Goal: Use online tool/utility: Utilize a website feature to perform a specific function

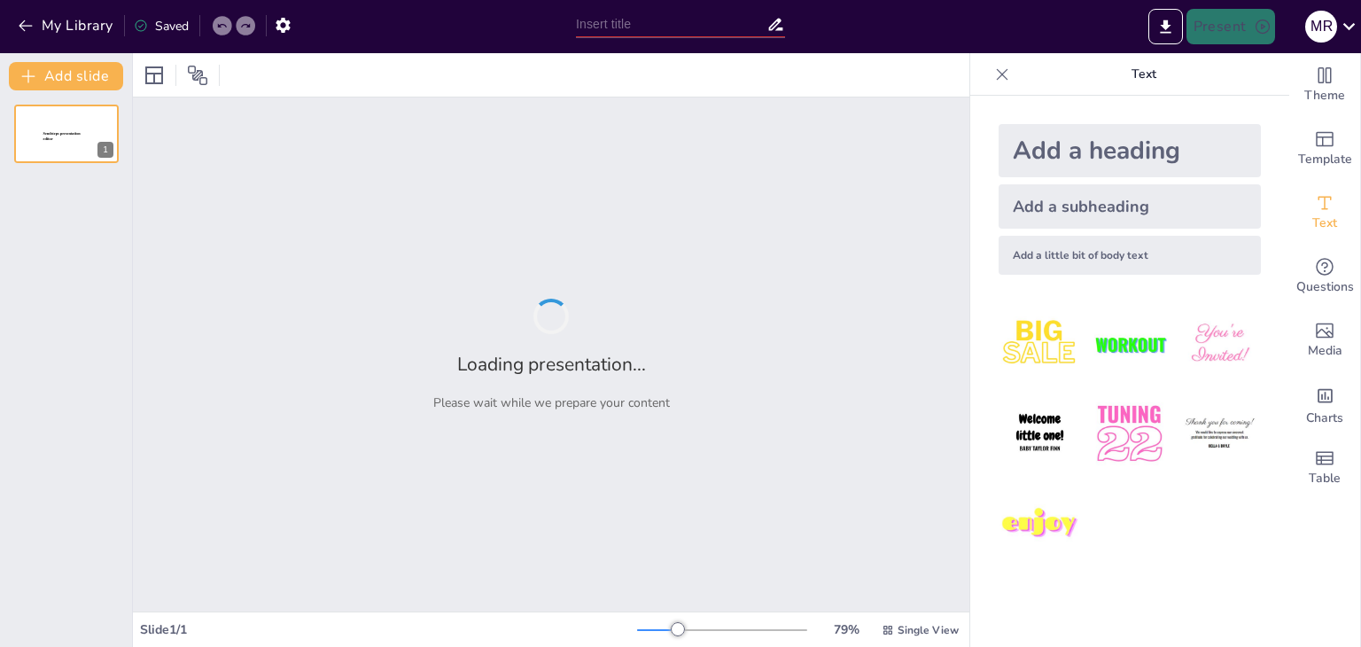
type input "Famous Quotes: Reported Speech Challenge"
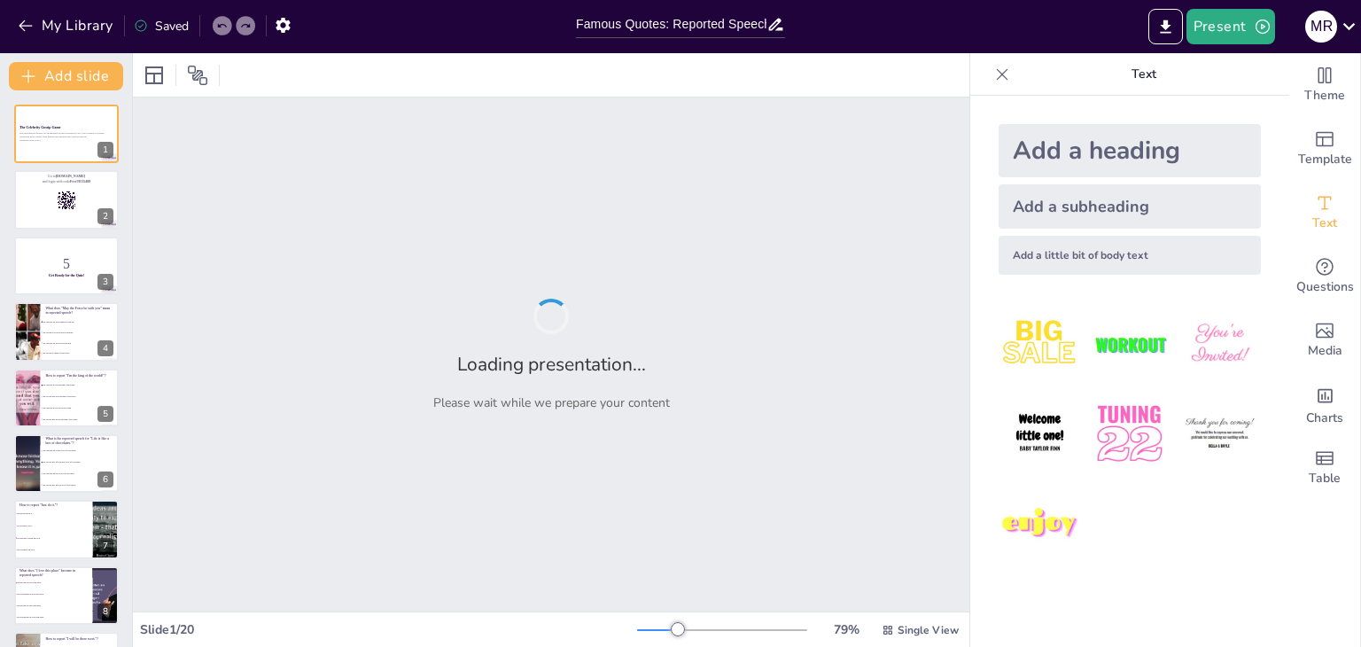
checkbox input "true"
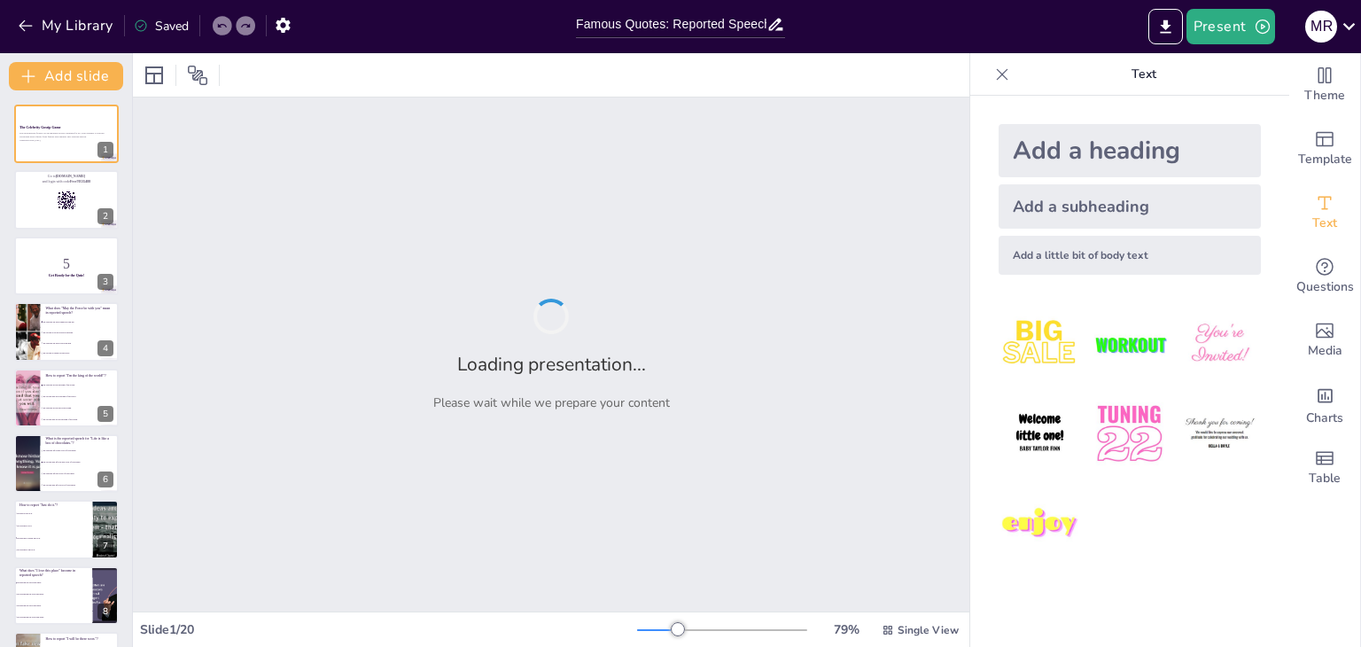
checkbox input "true"
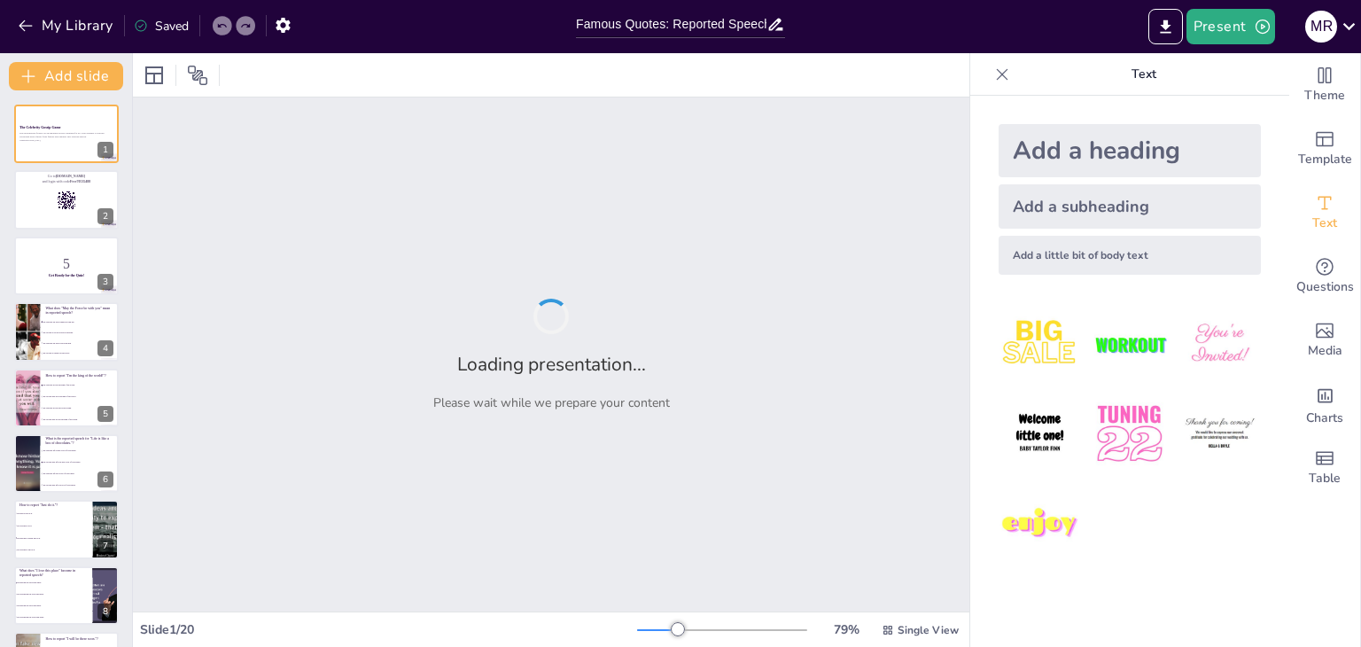
checkbox input "true"
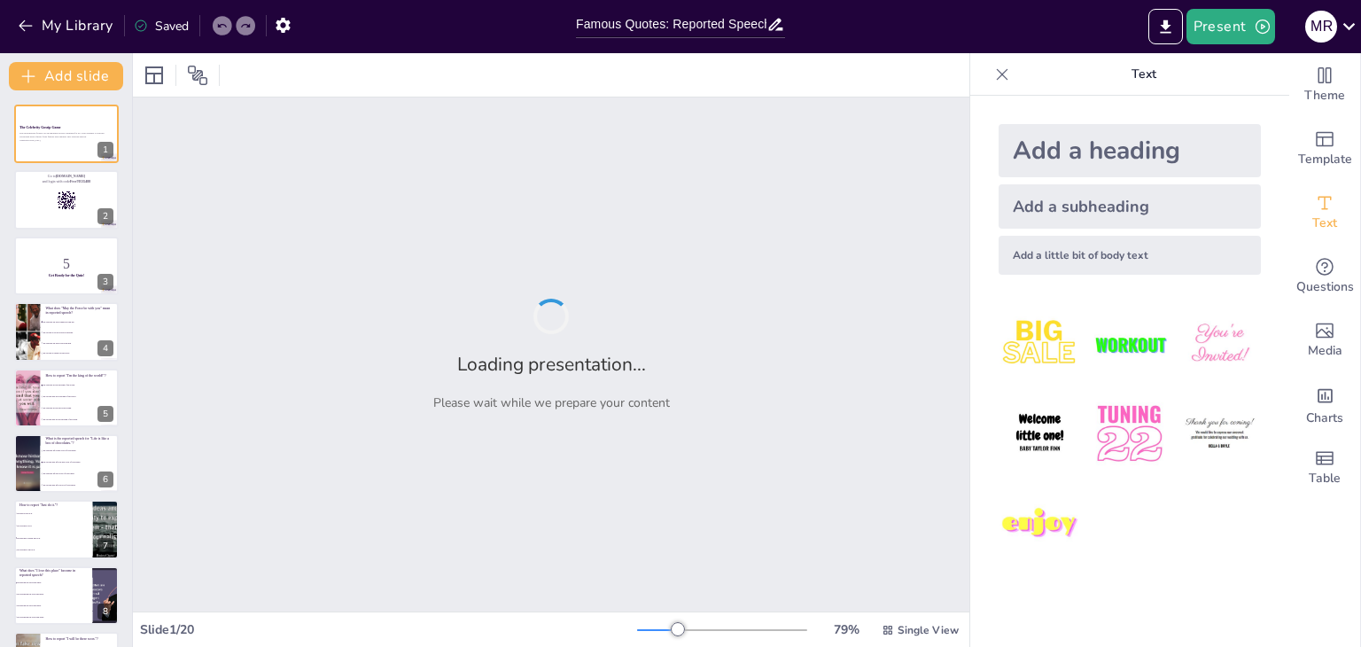
checkbox input "true"
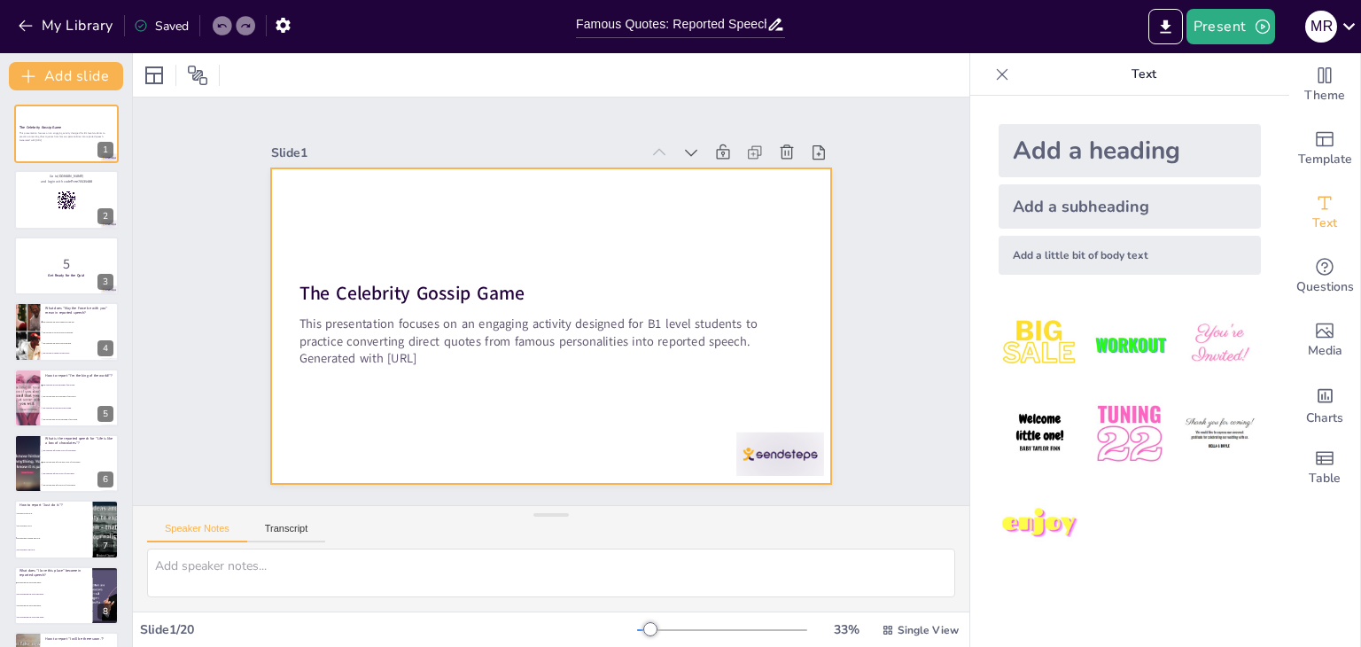
checkbox input "true"
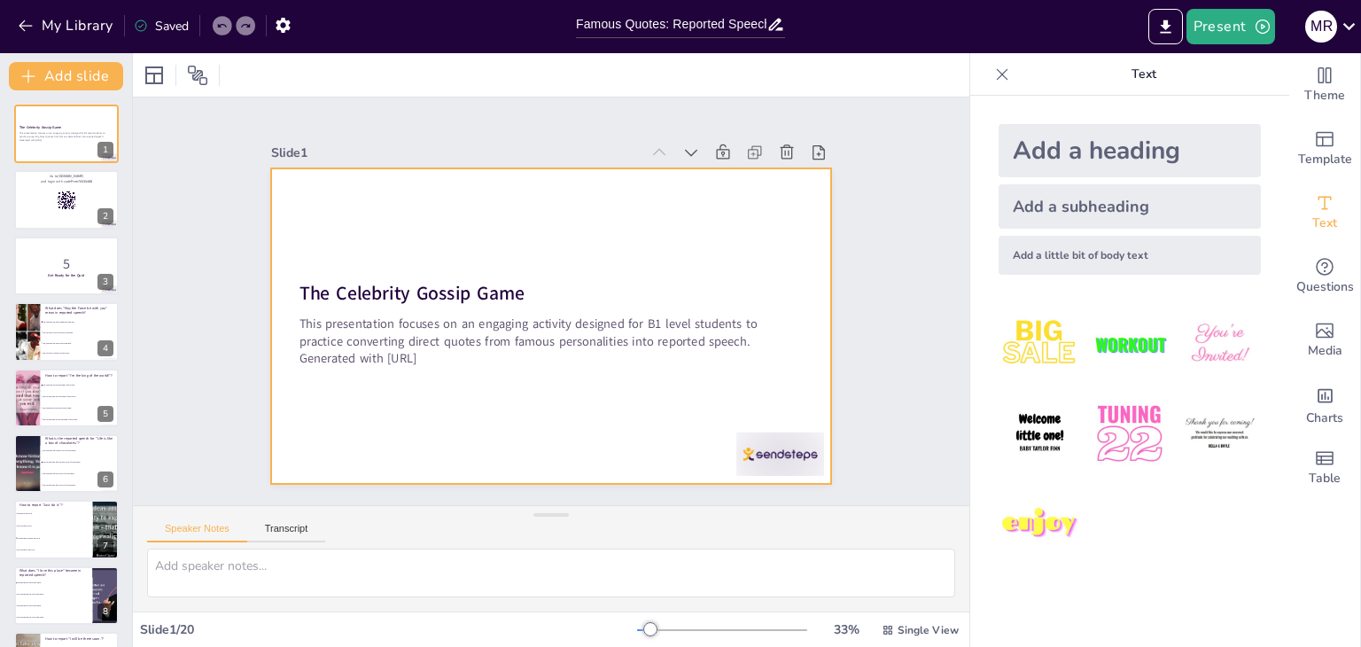
checkbox input "true"
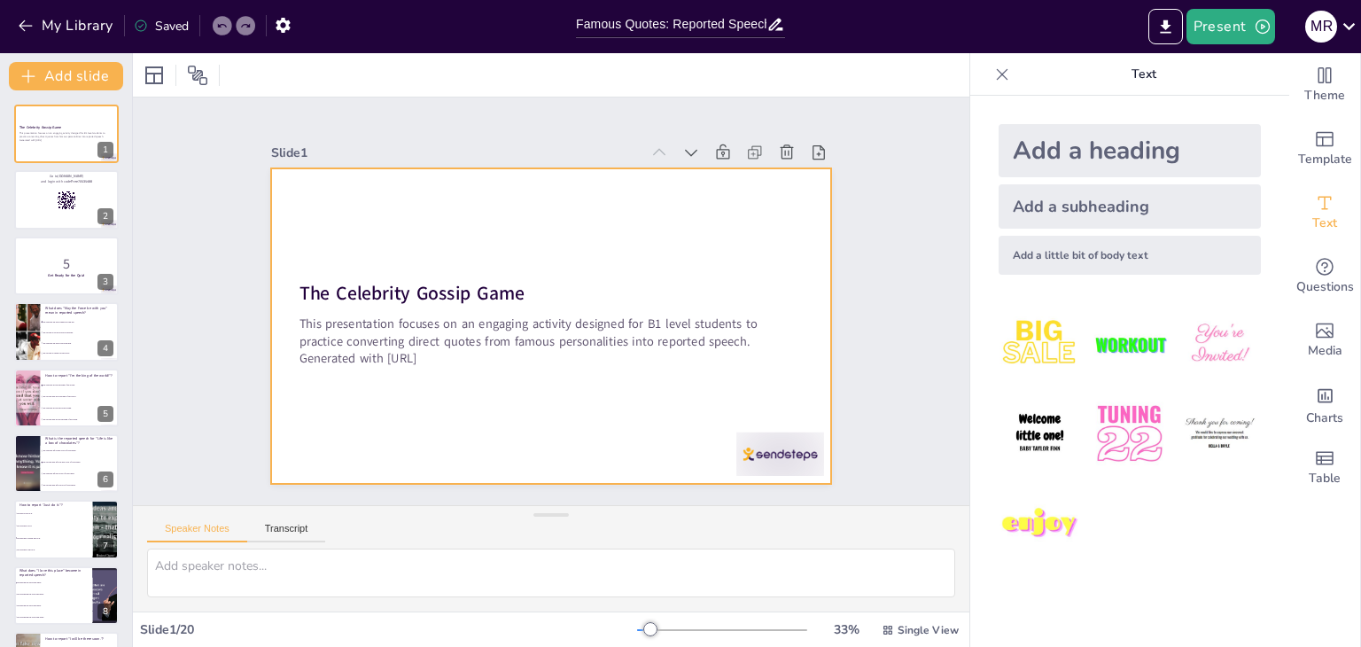
checkbox input "true"
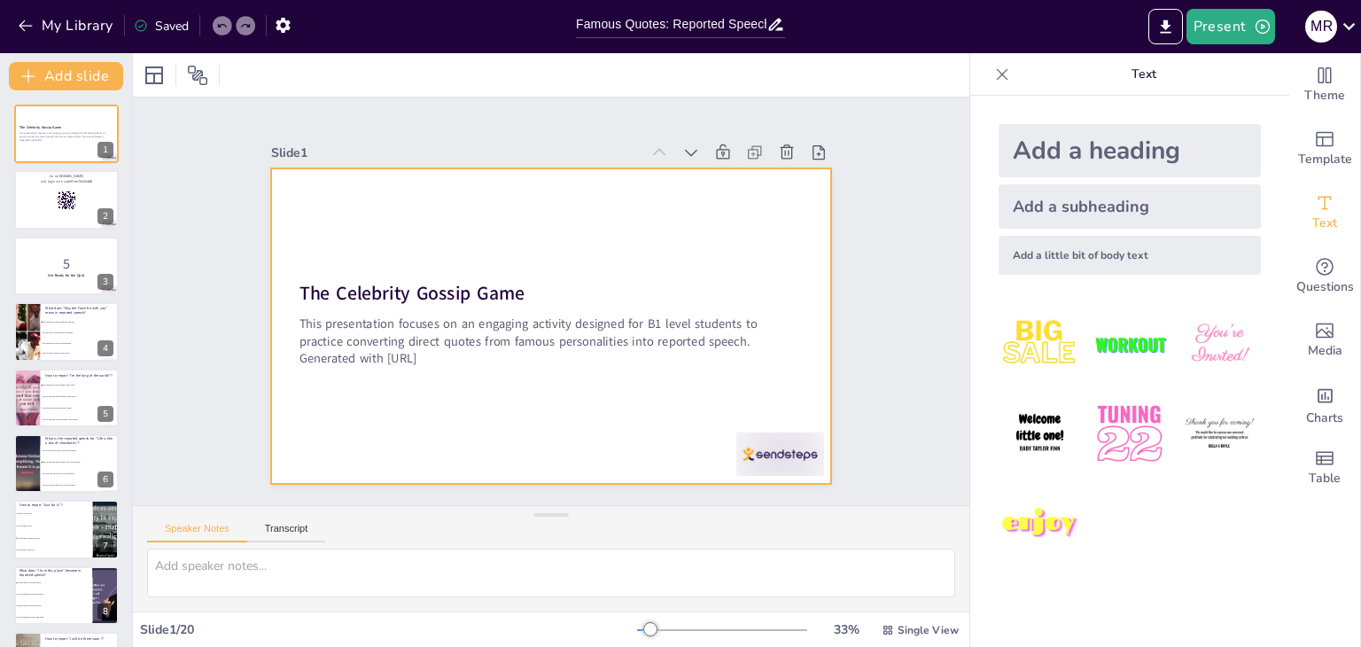
checkbox input "true"
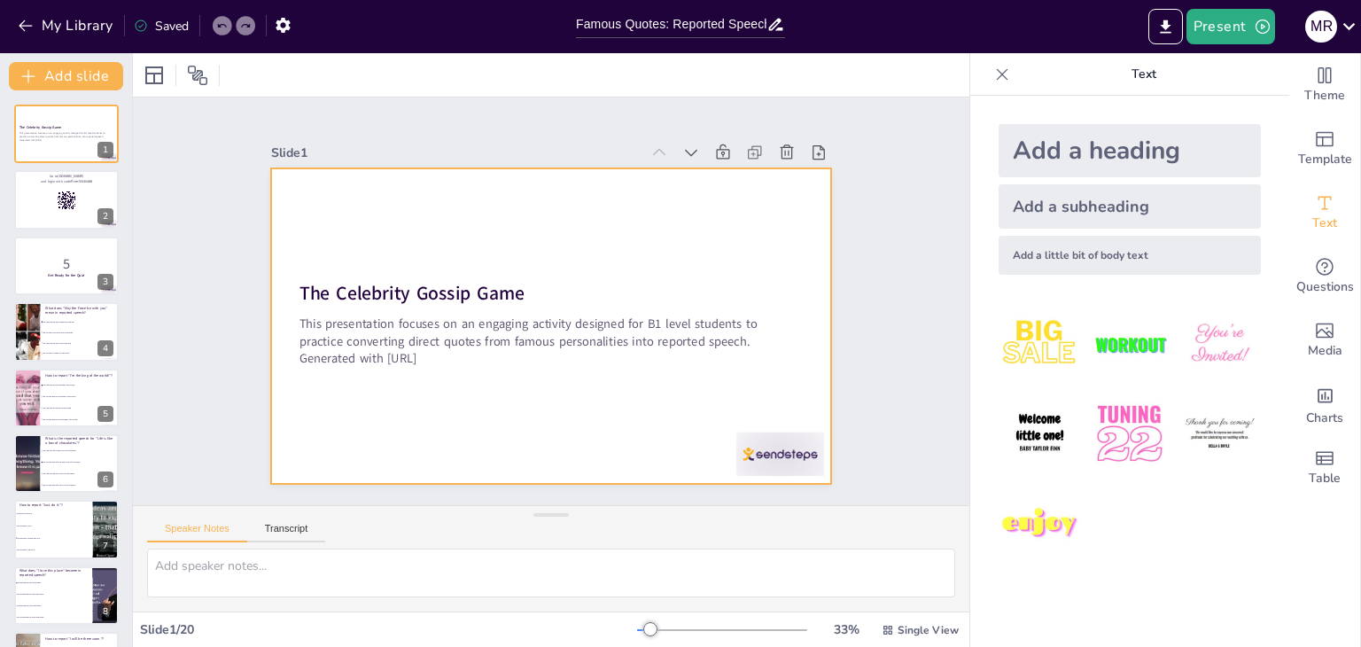
checkbox input "true"
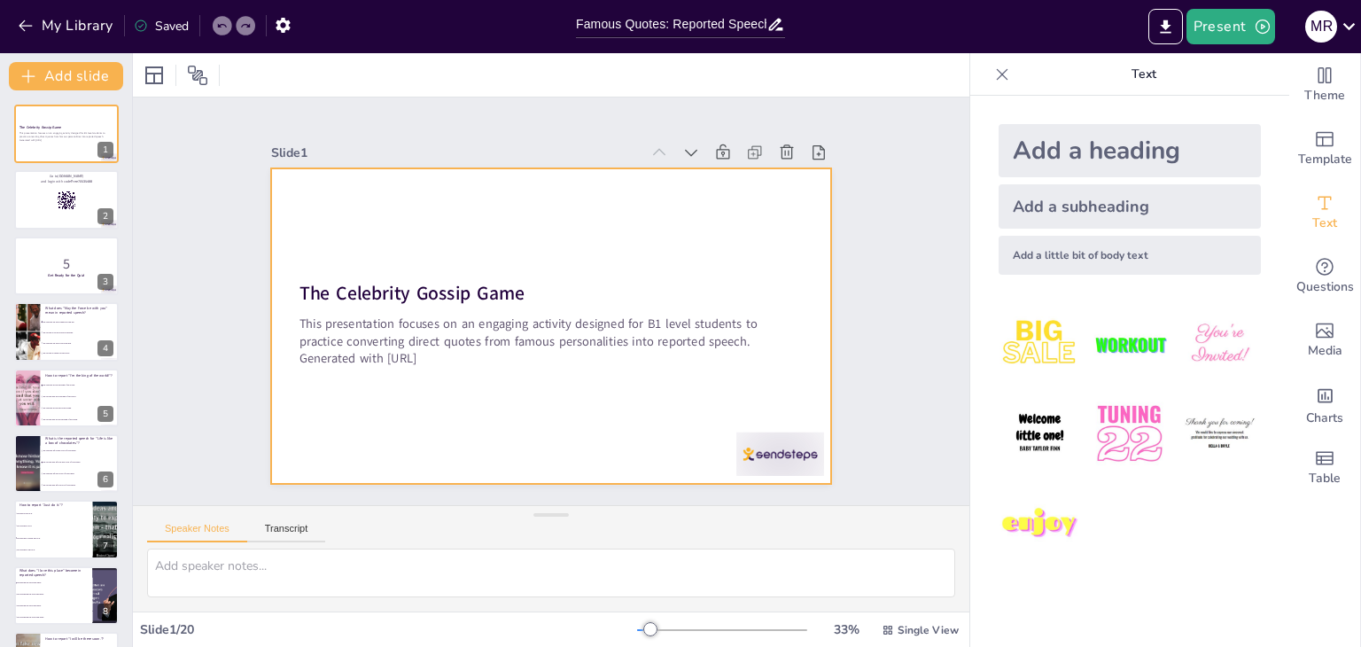
checkbox input "true"
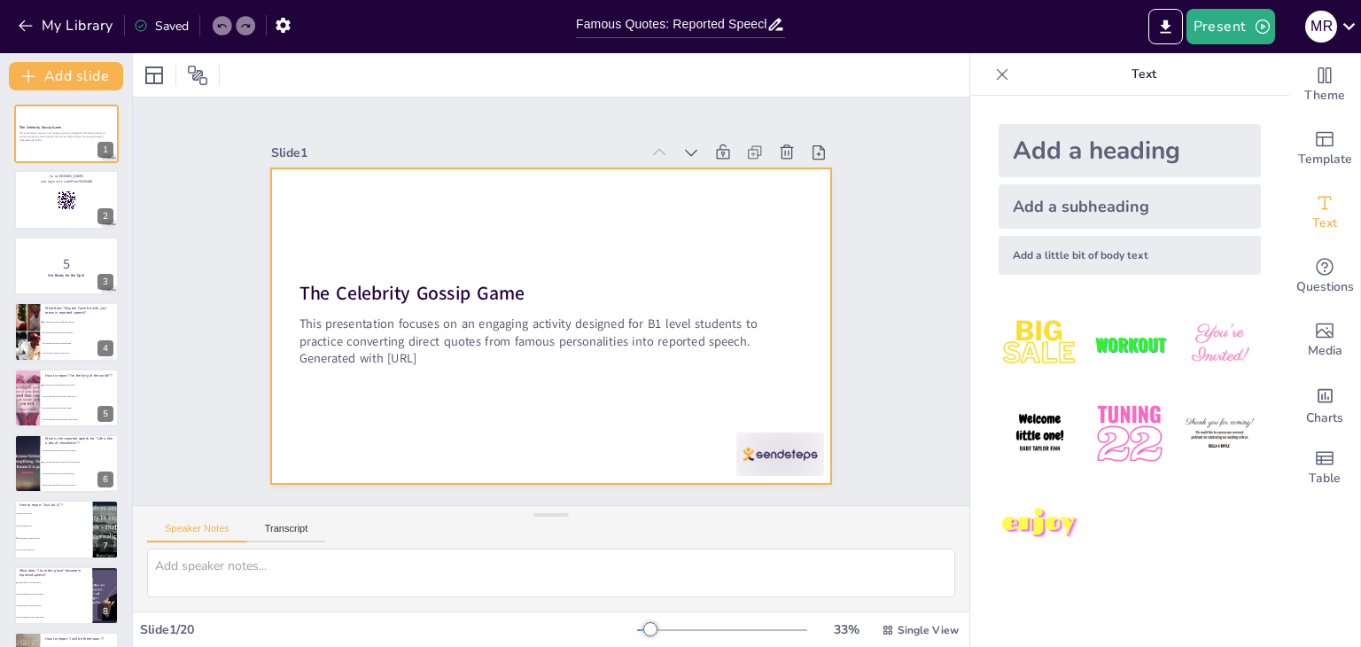
checkbox input "true"
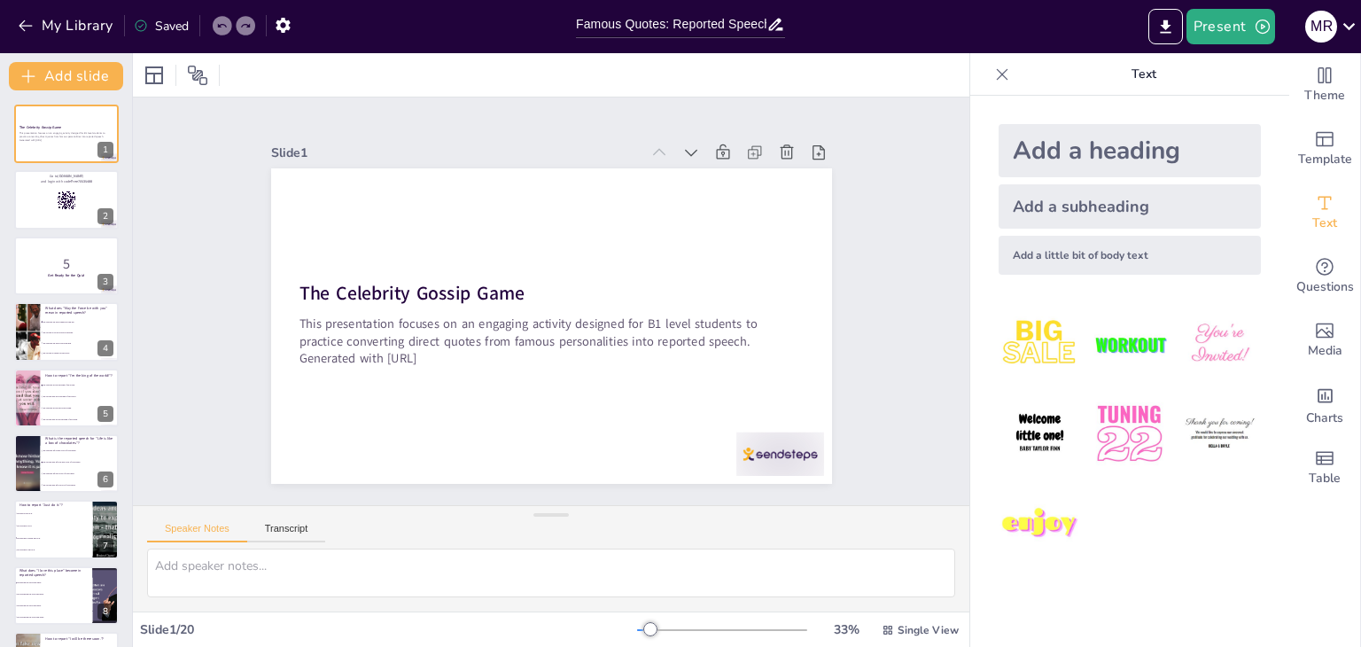
checkbox input "true"
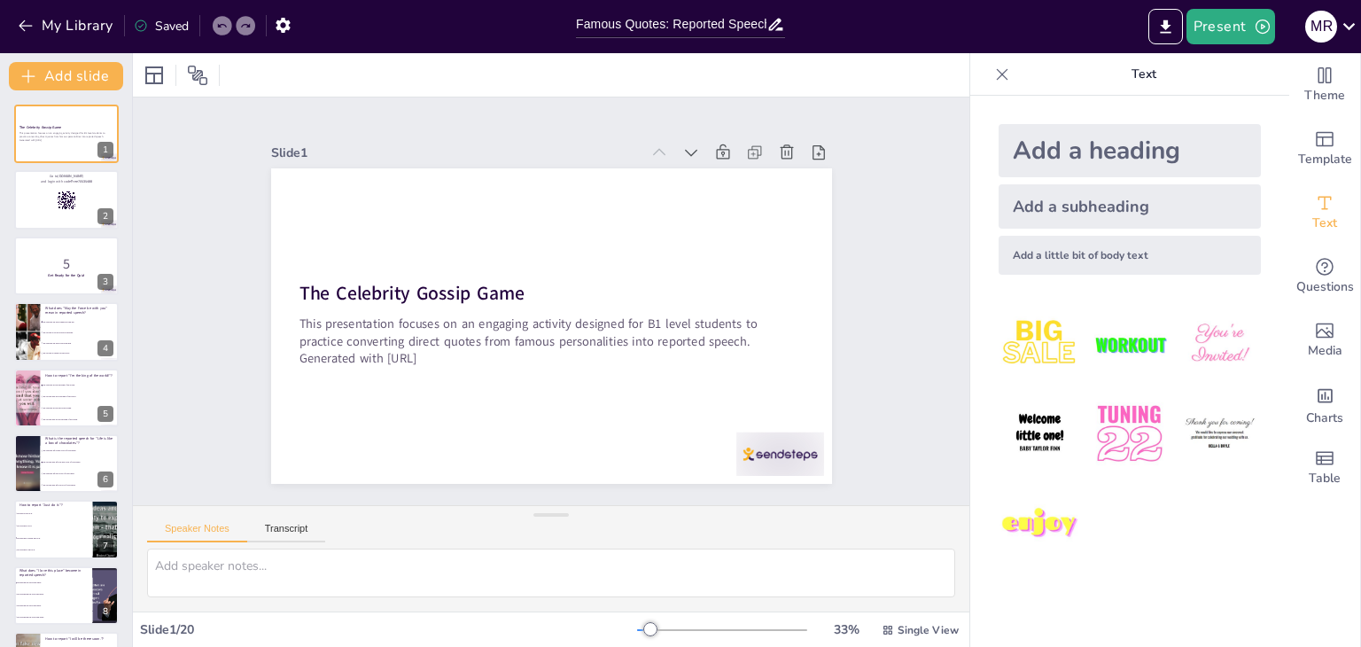
checkbox input "true"
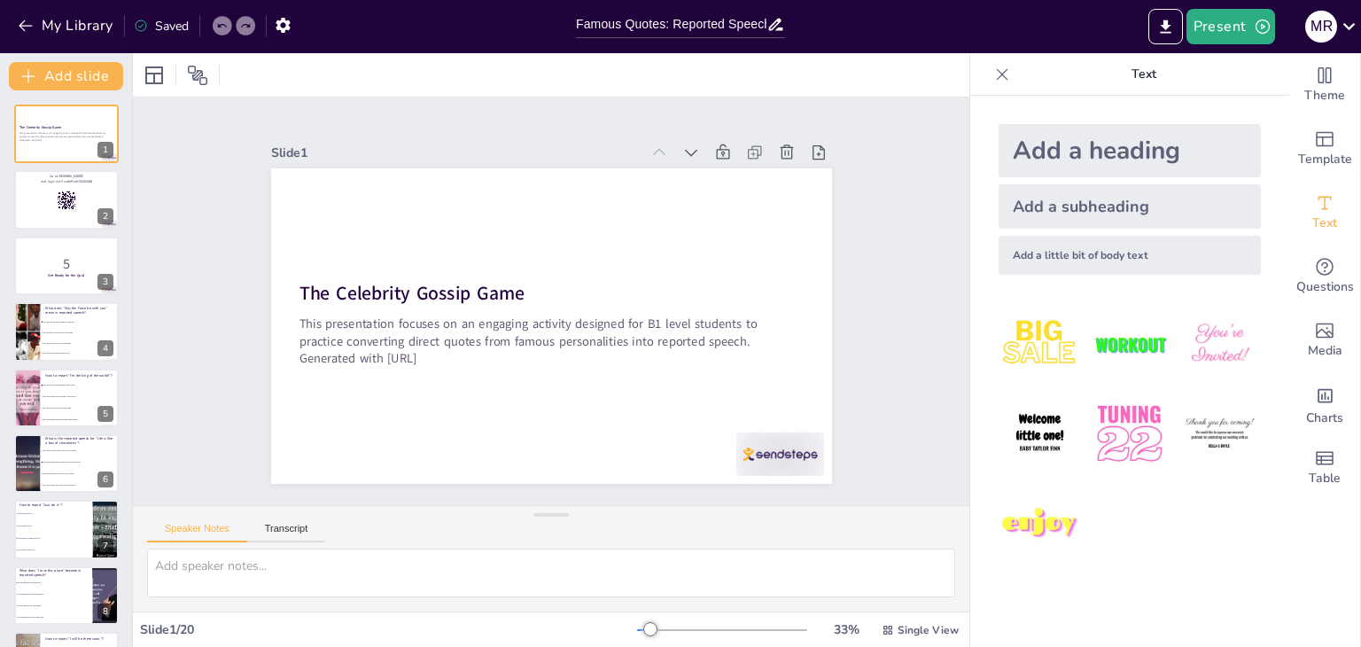
checkbox input "true"
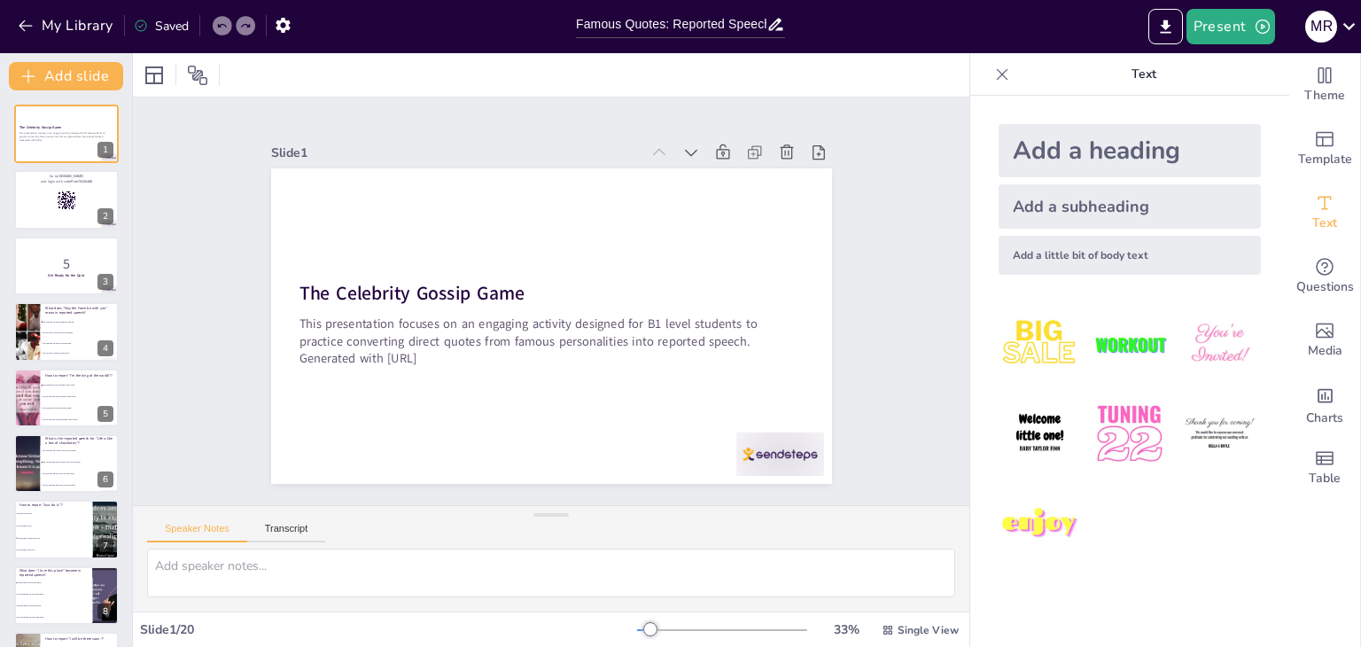
checkbox input "true"
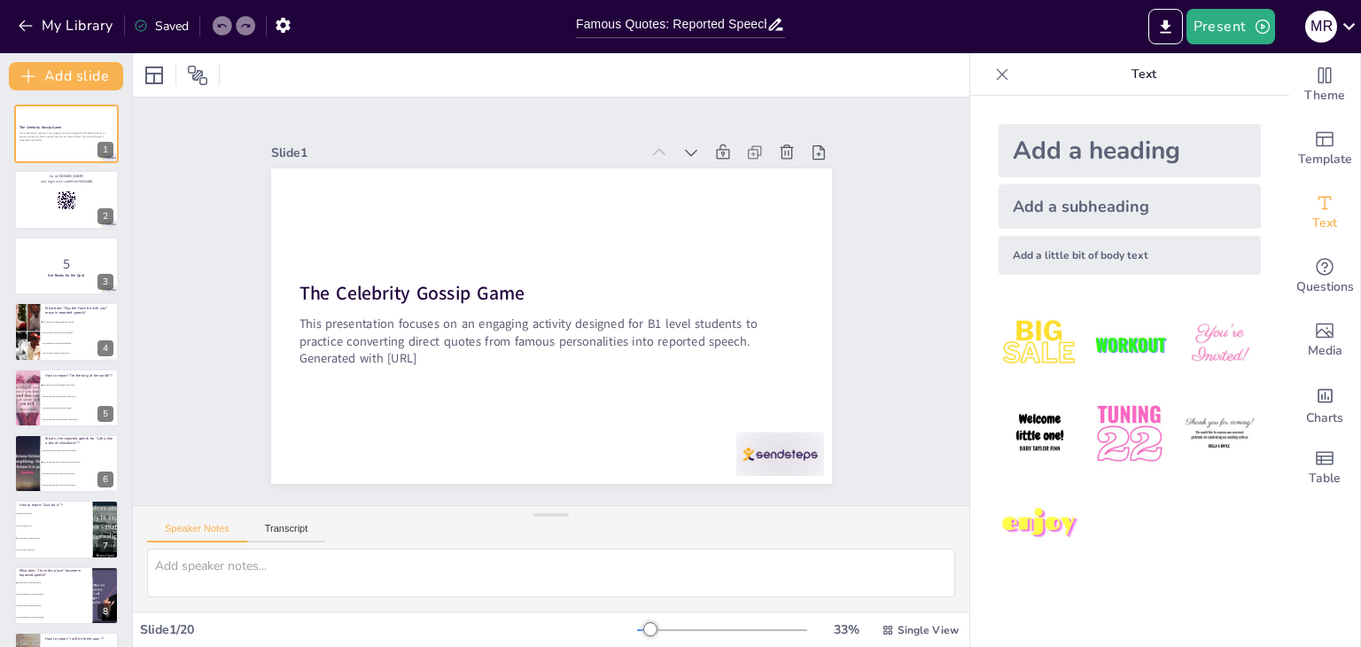
checkbox input "true"
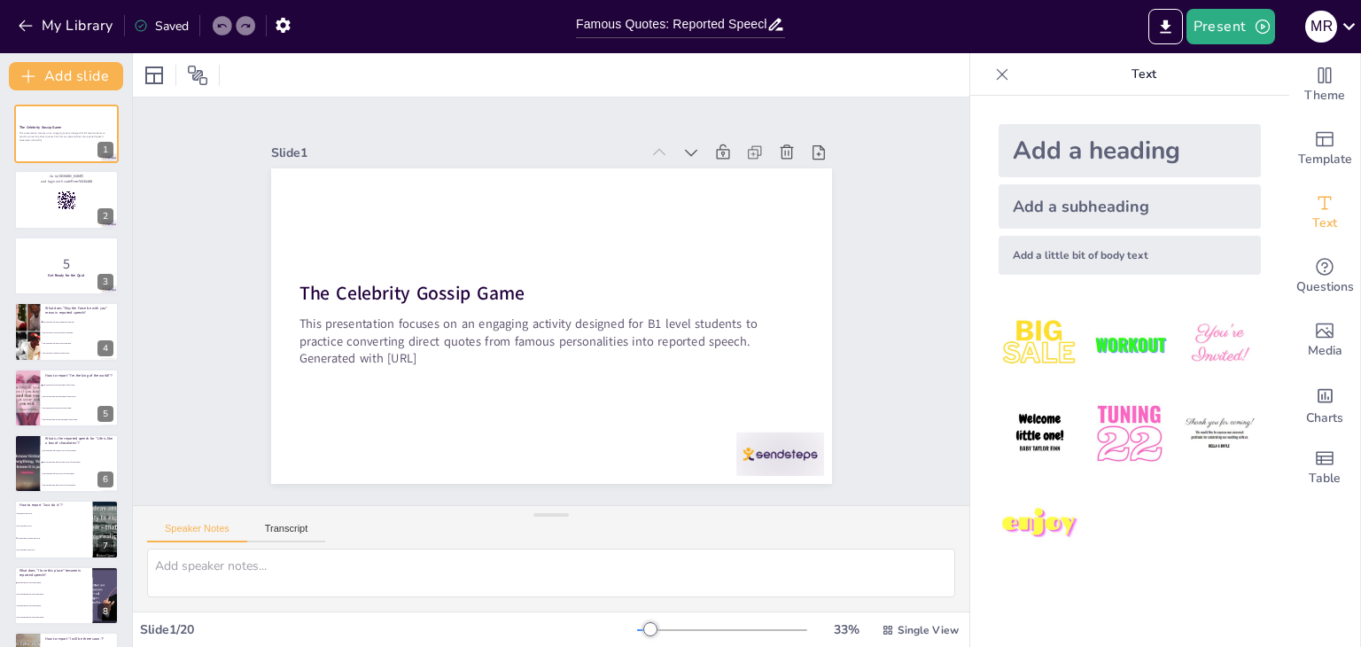
checkbox input "true"
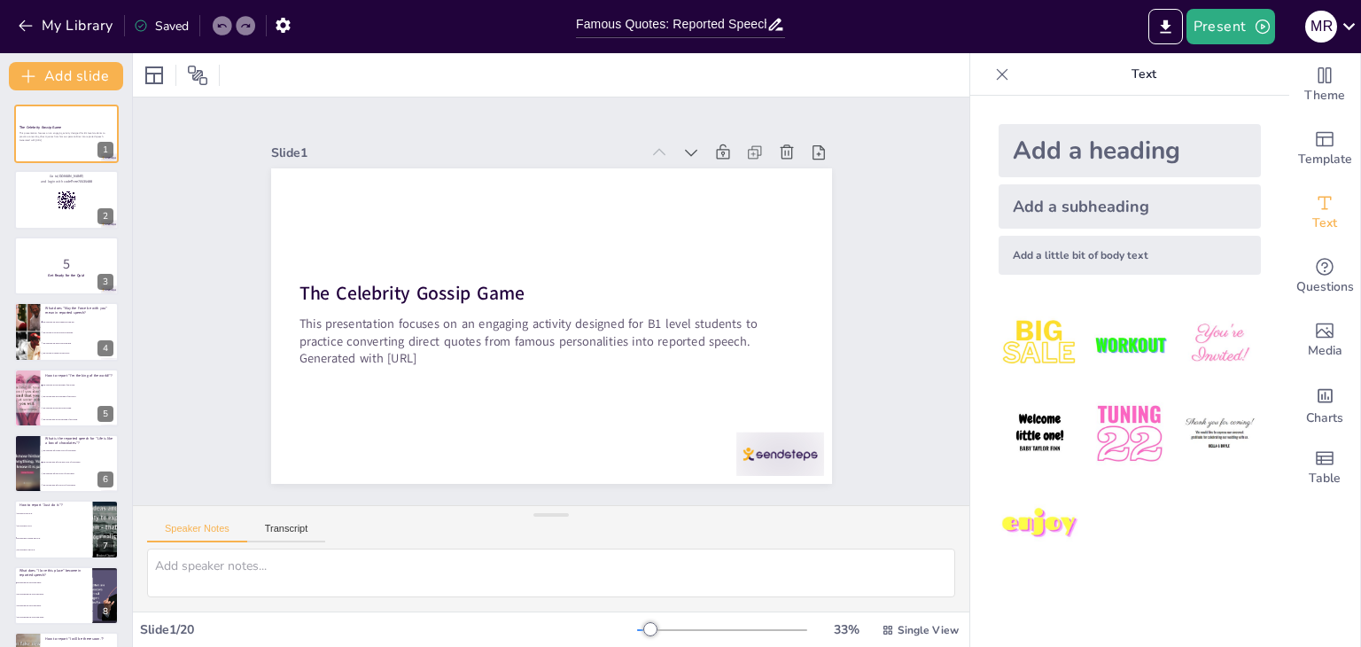
checkbox input "true"
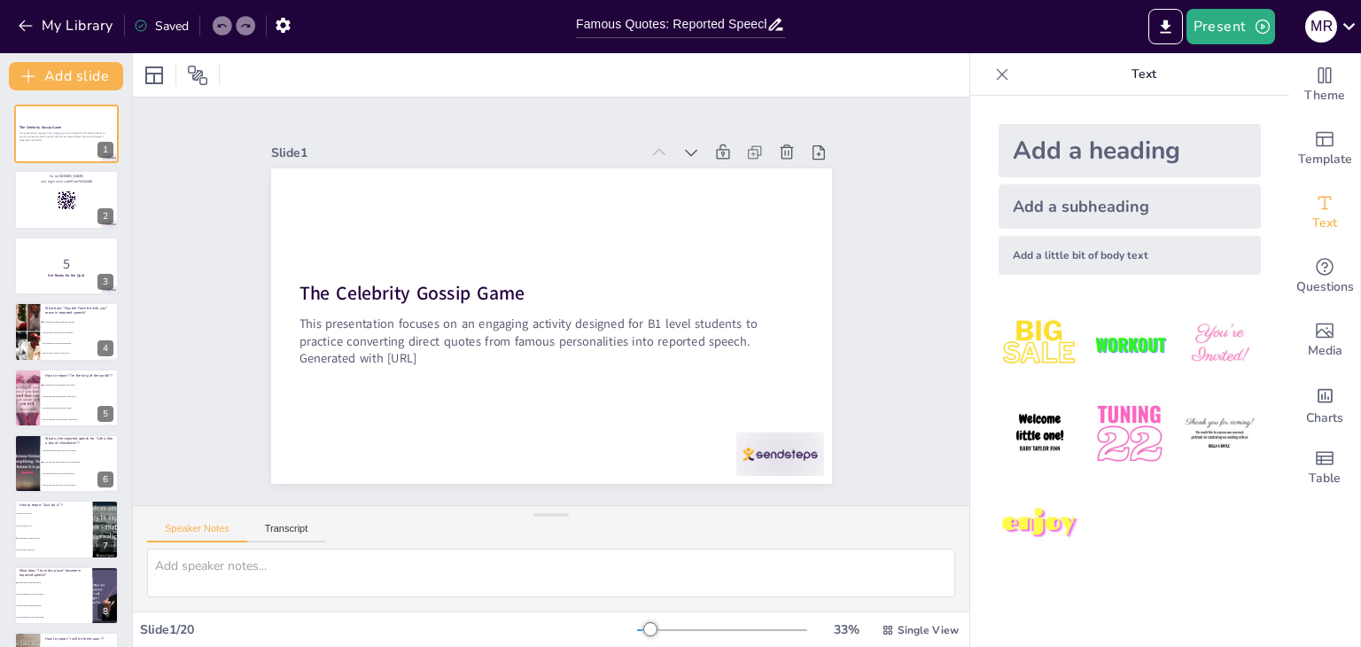
checkbox input "true"
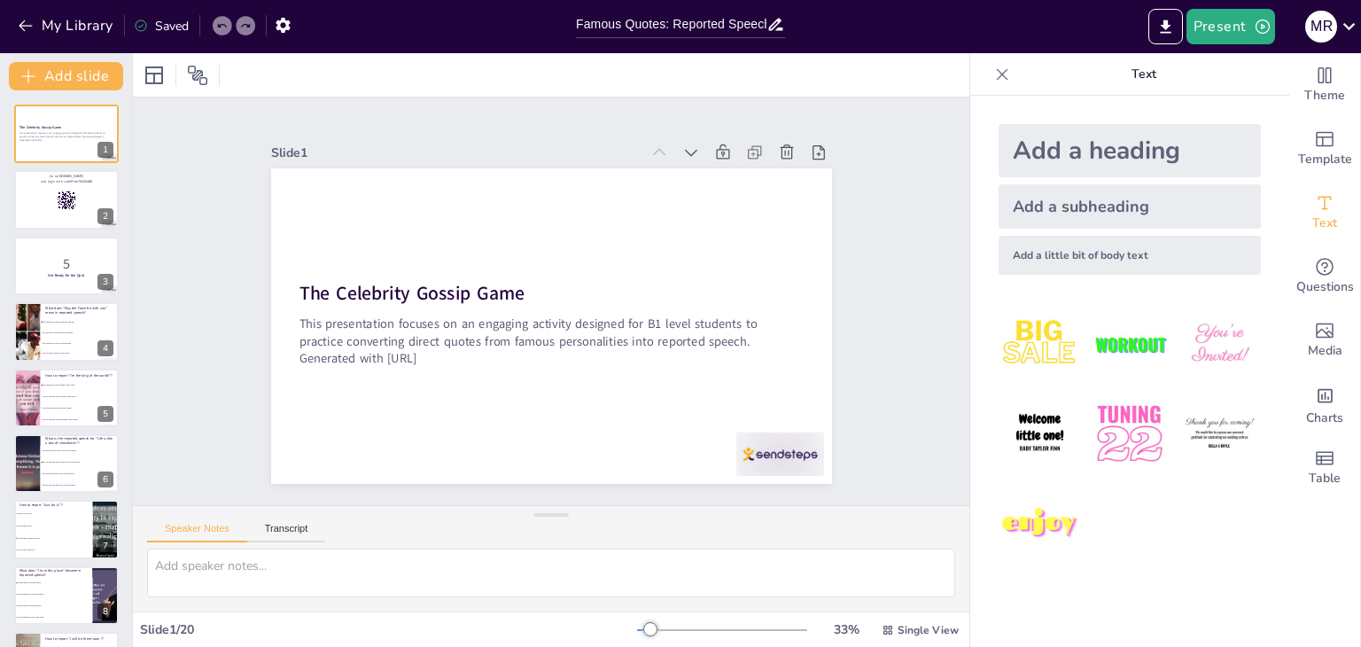
checkbox input "true"
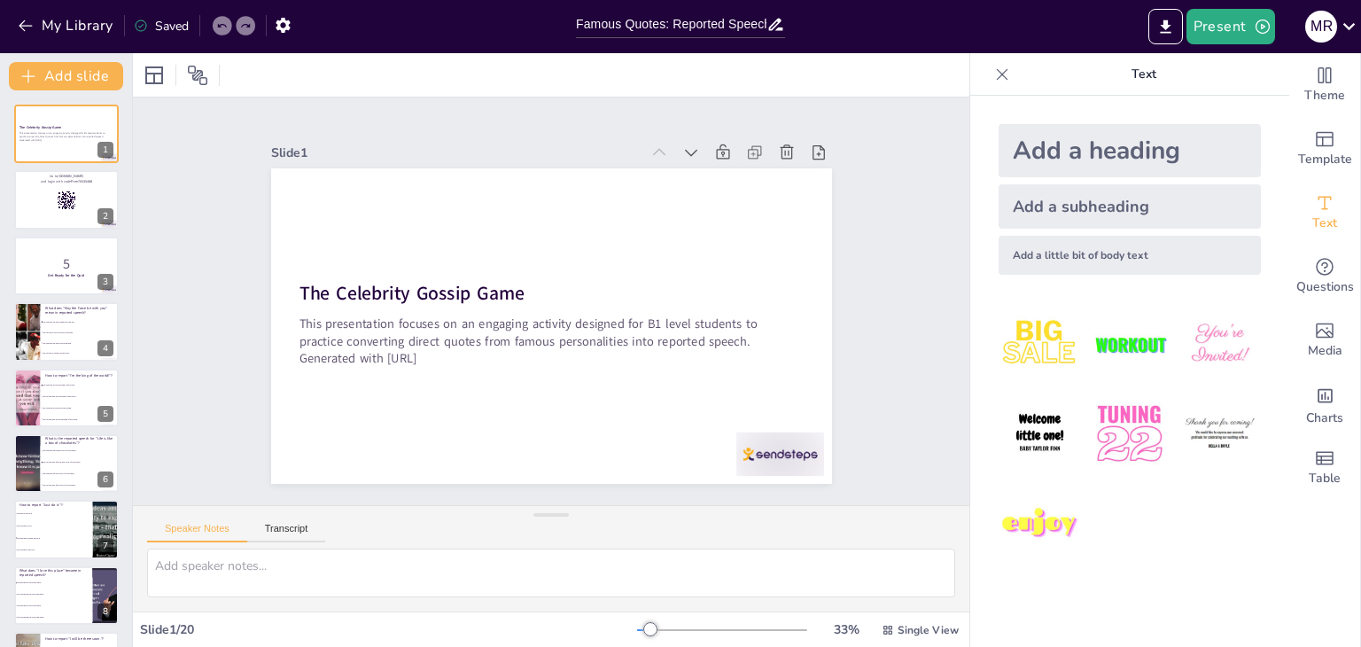
checkbox input "true"
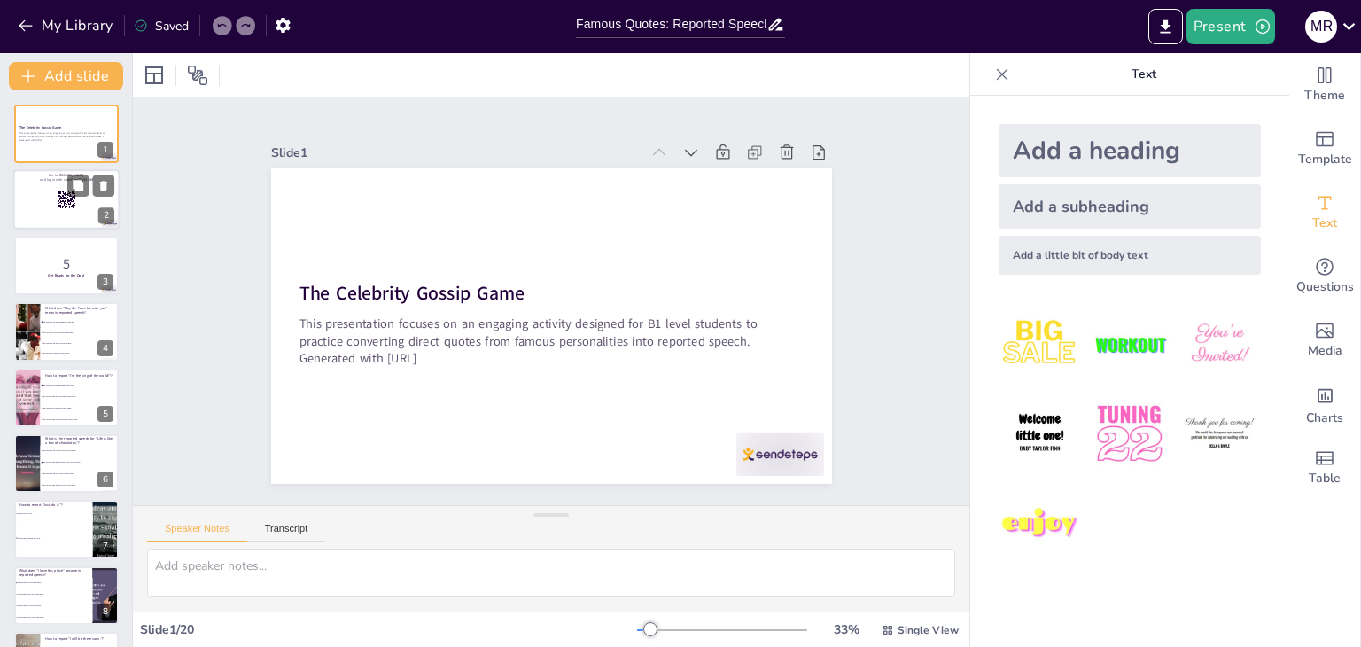
checkbox input "true"
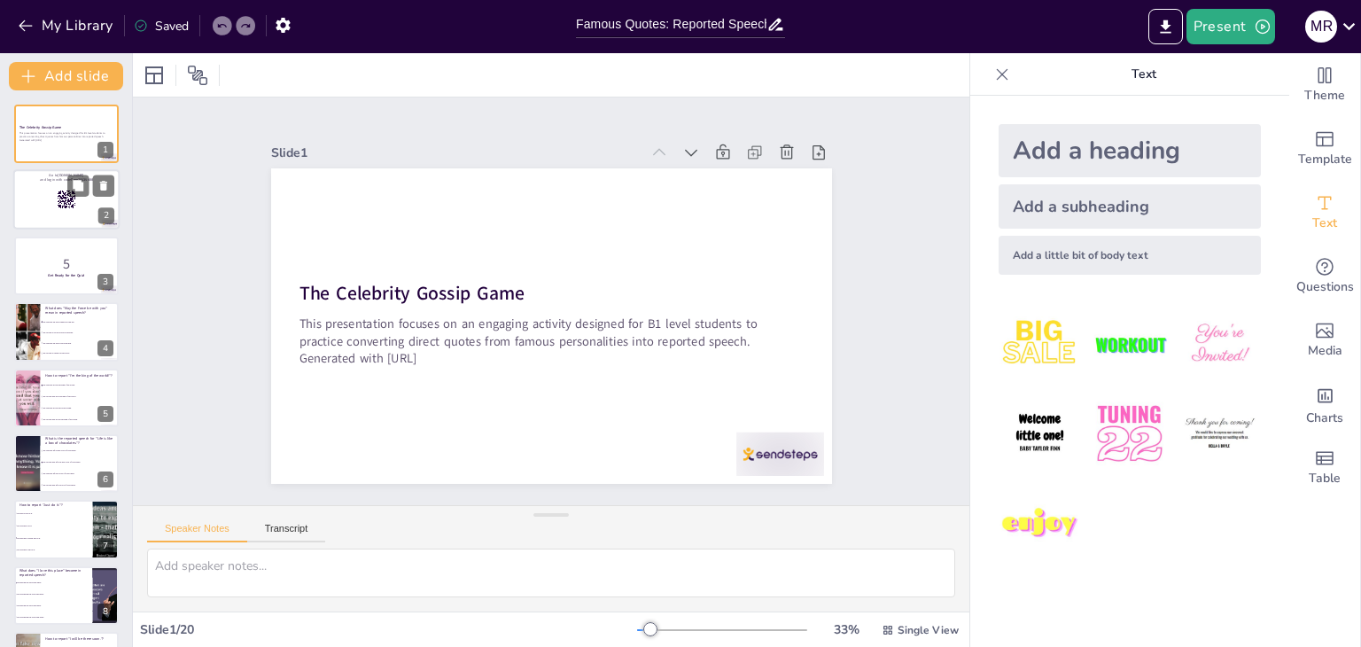
checkbox input "true"
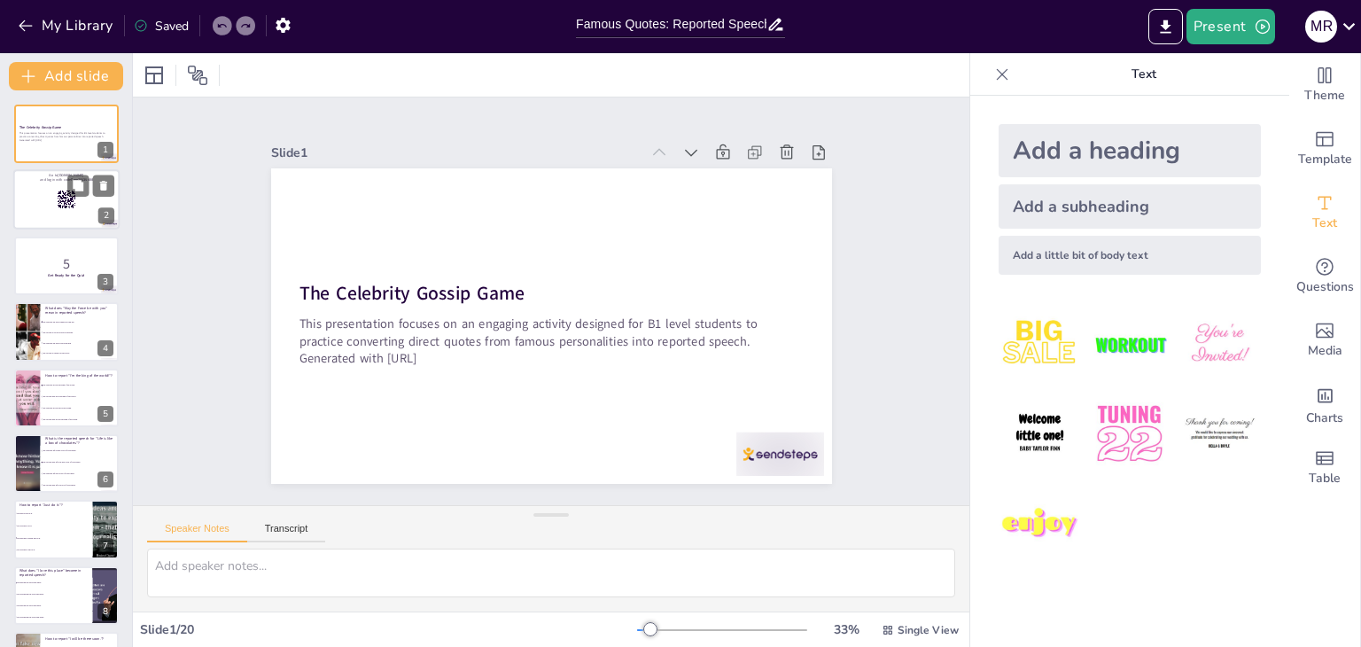
checkbox input "true"
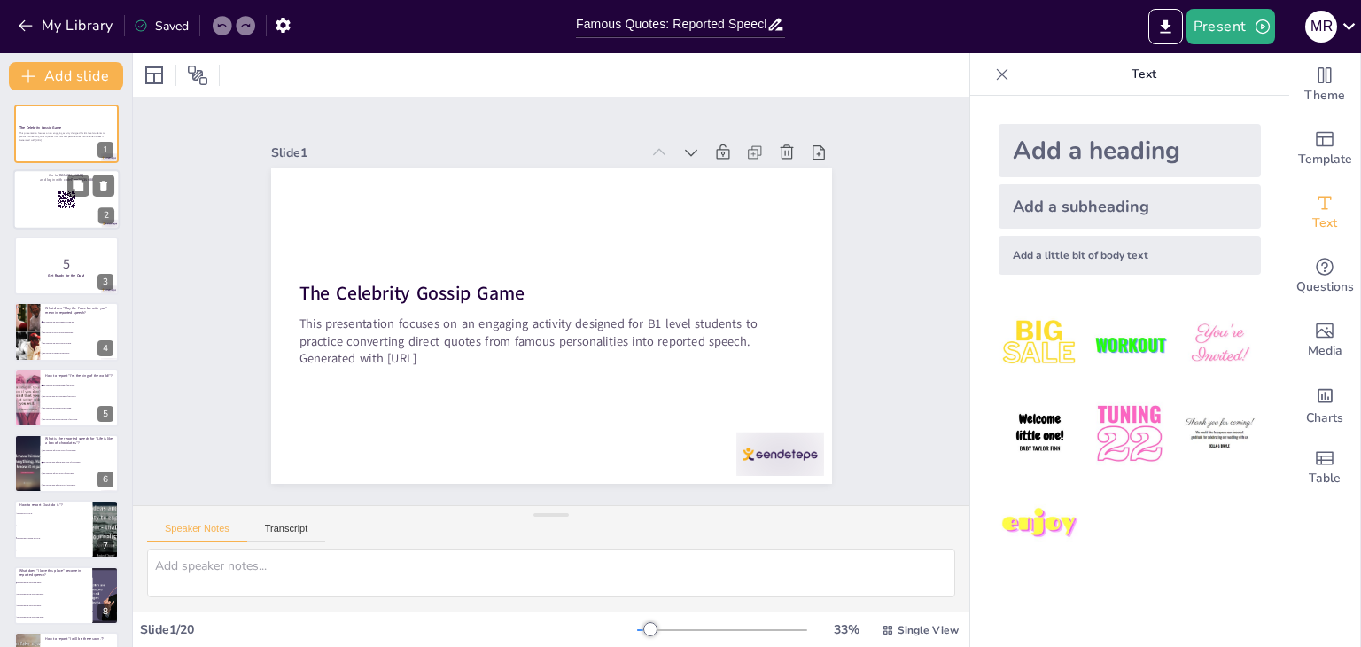
checkbox input "true"
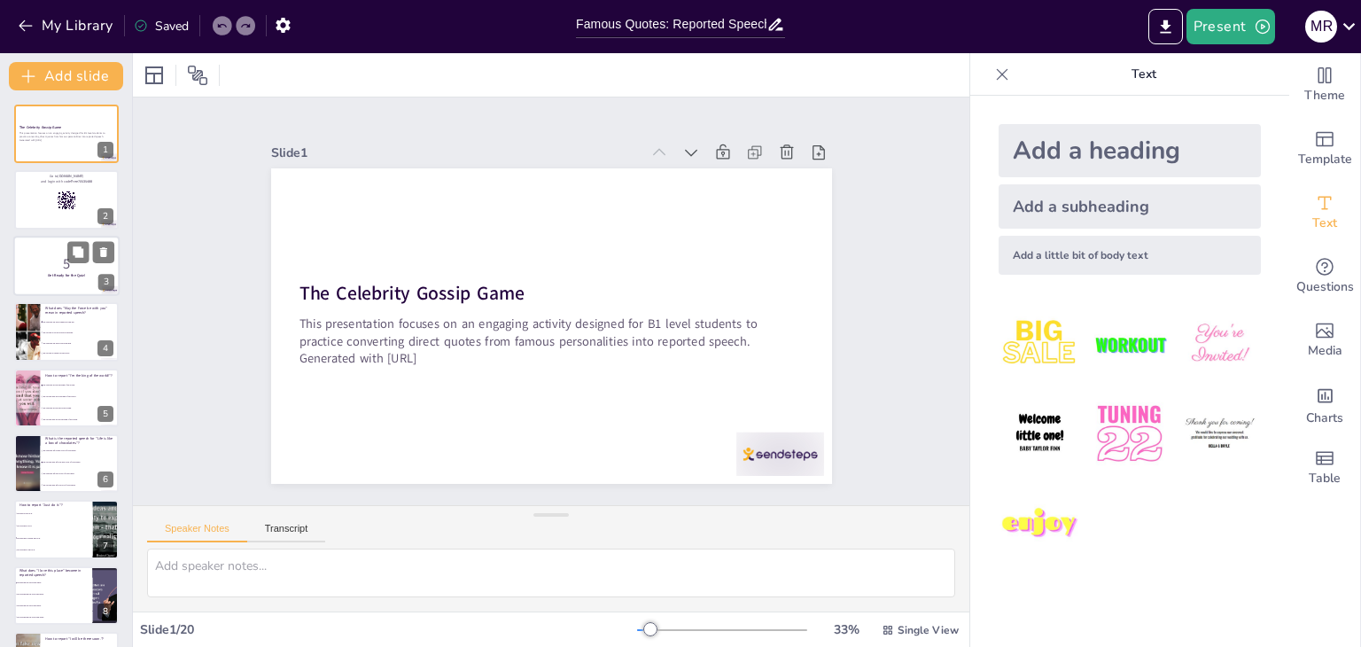
checkbox input "true"
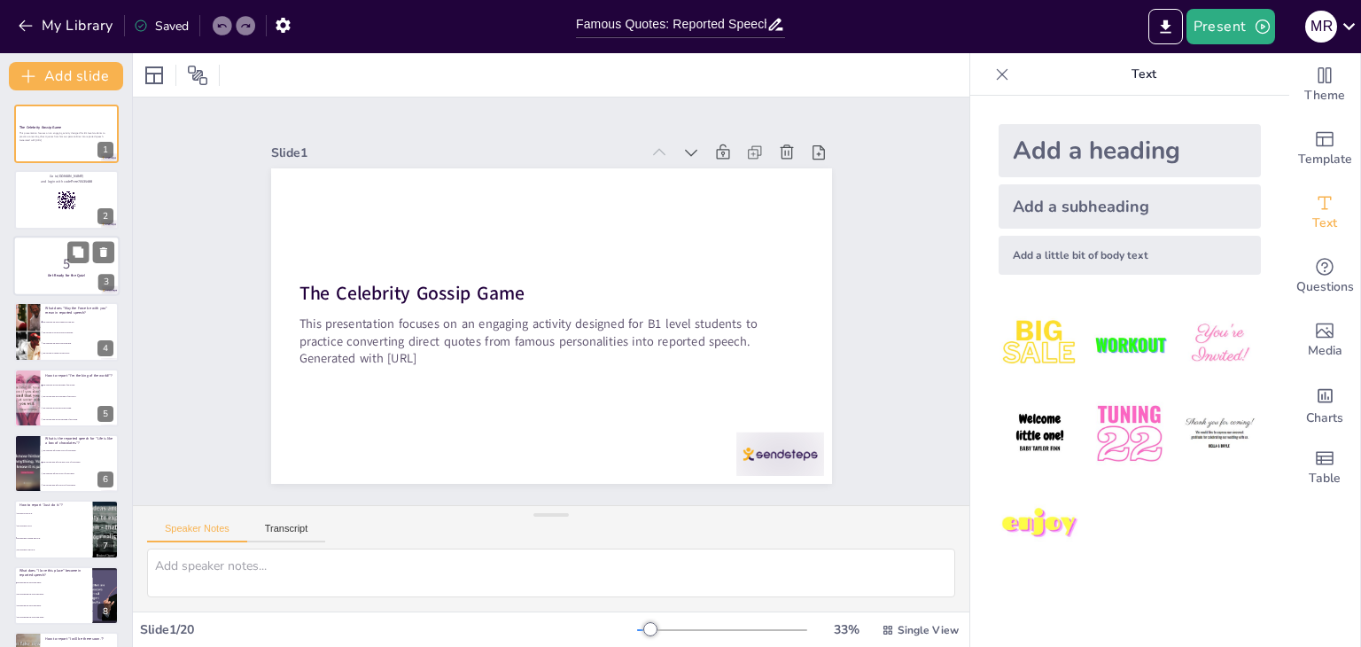
checkbox input "true"
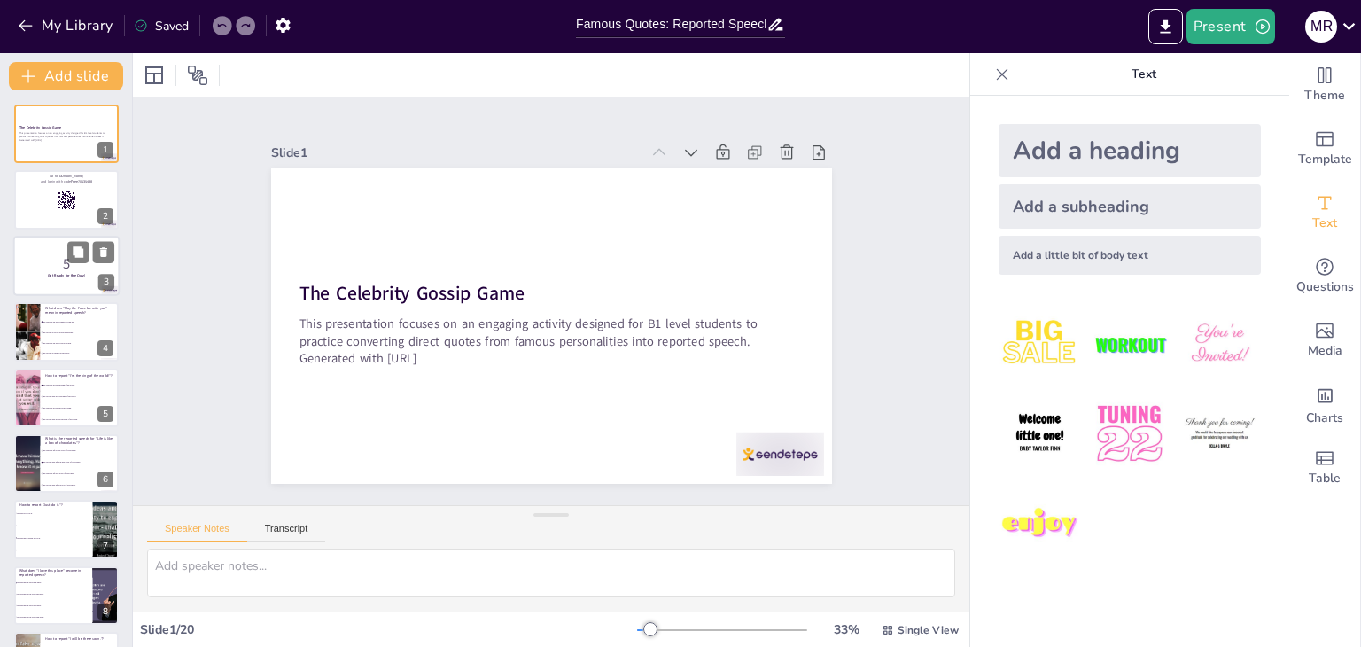
checkbox input "true"
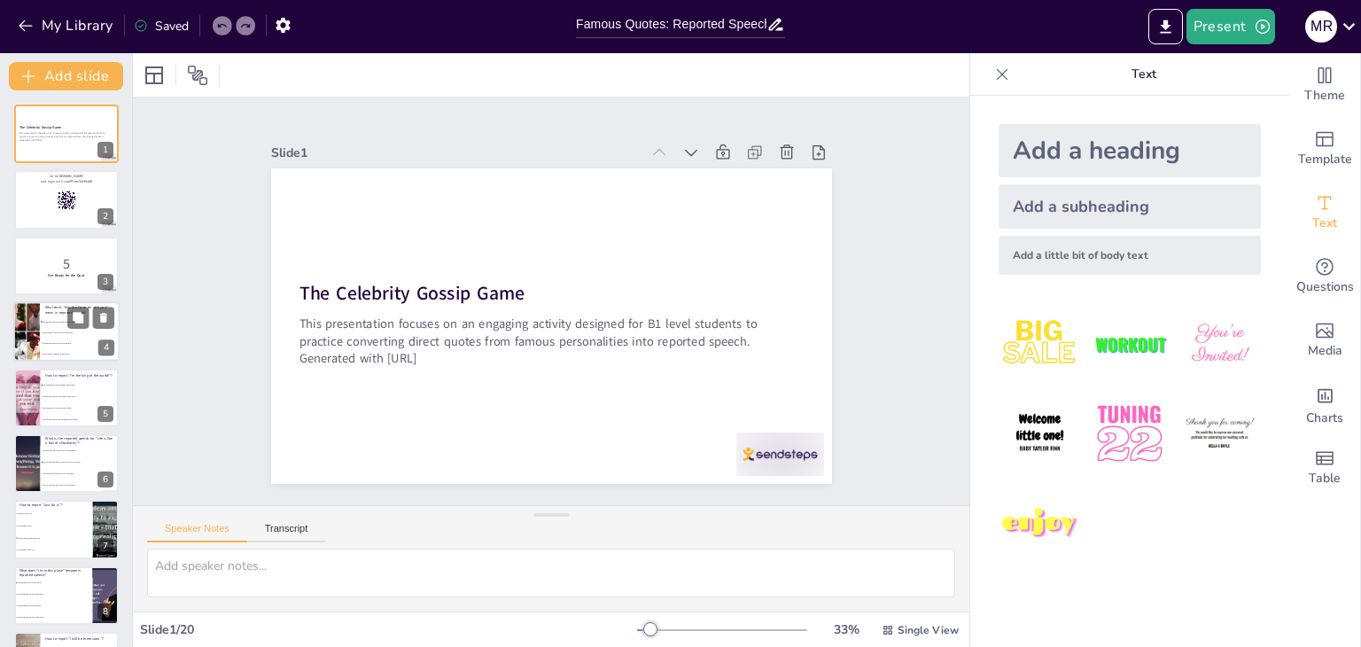
checkbox input "true"
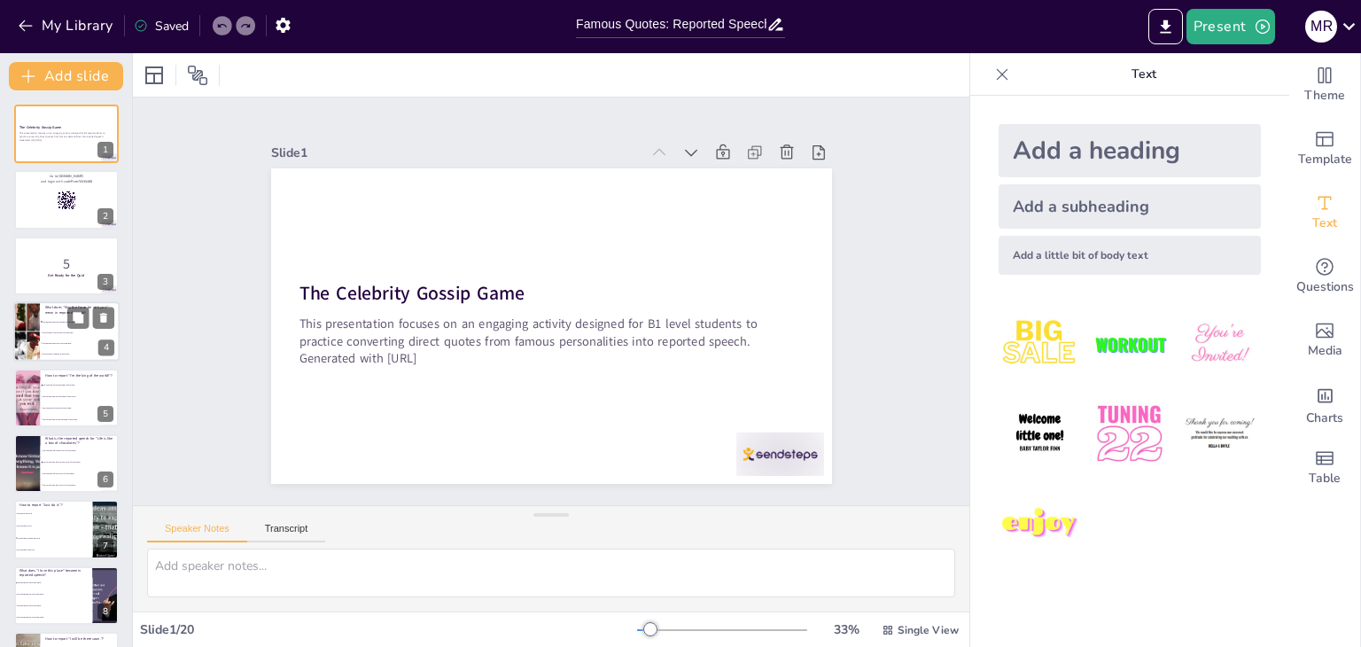
checkbox input "true"
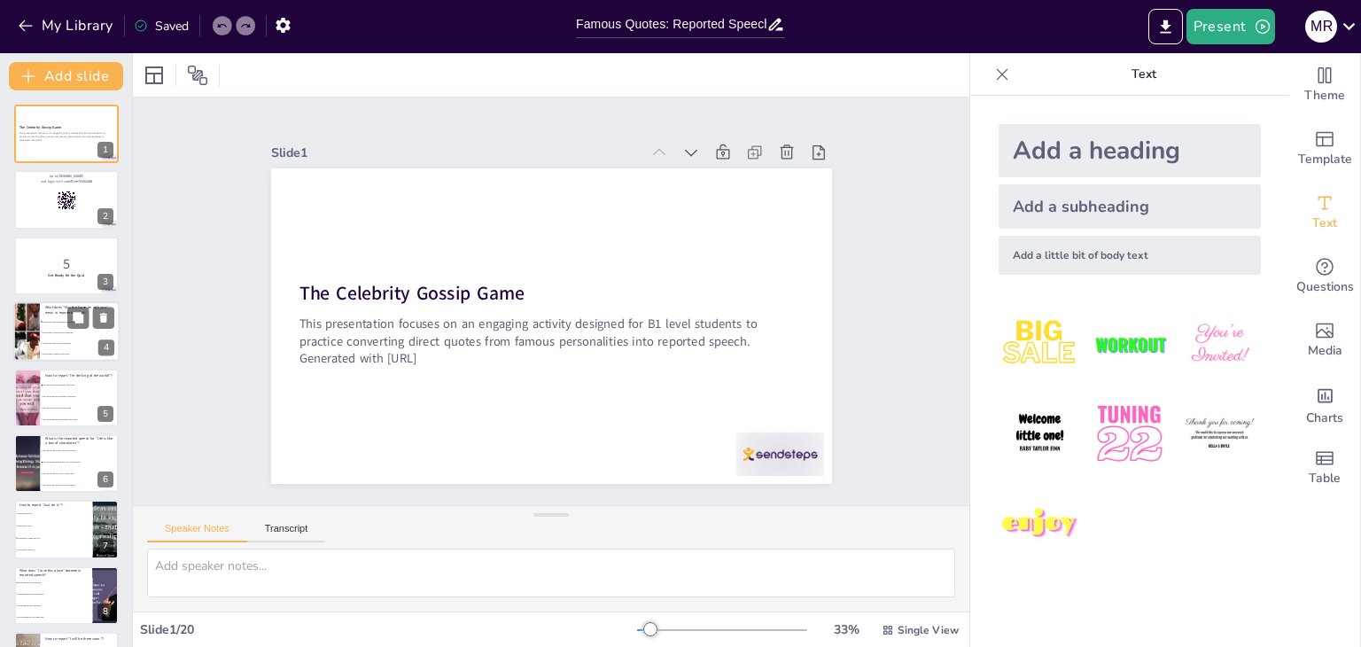
checkbox input "true"
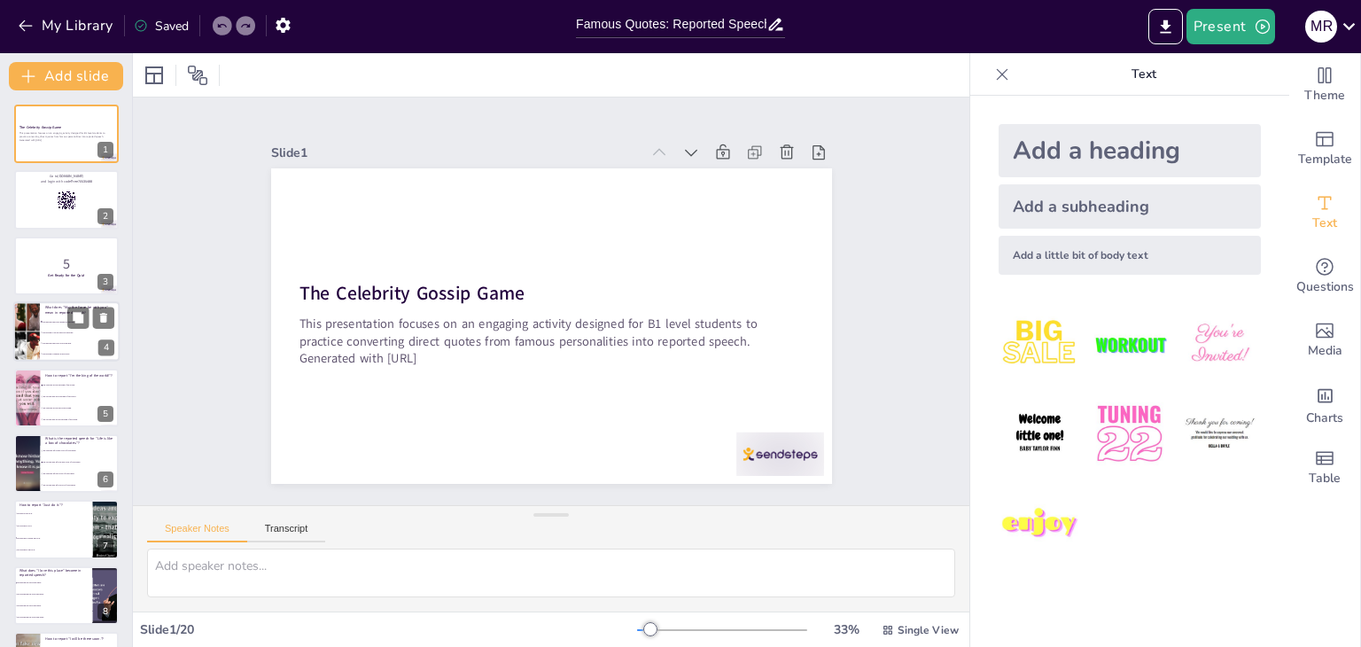
checkbox input "true"
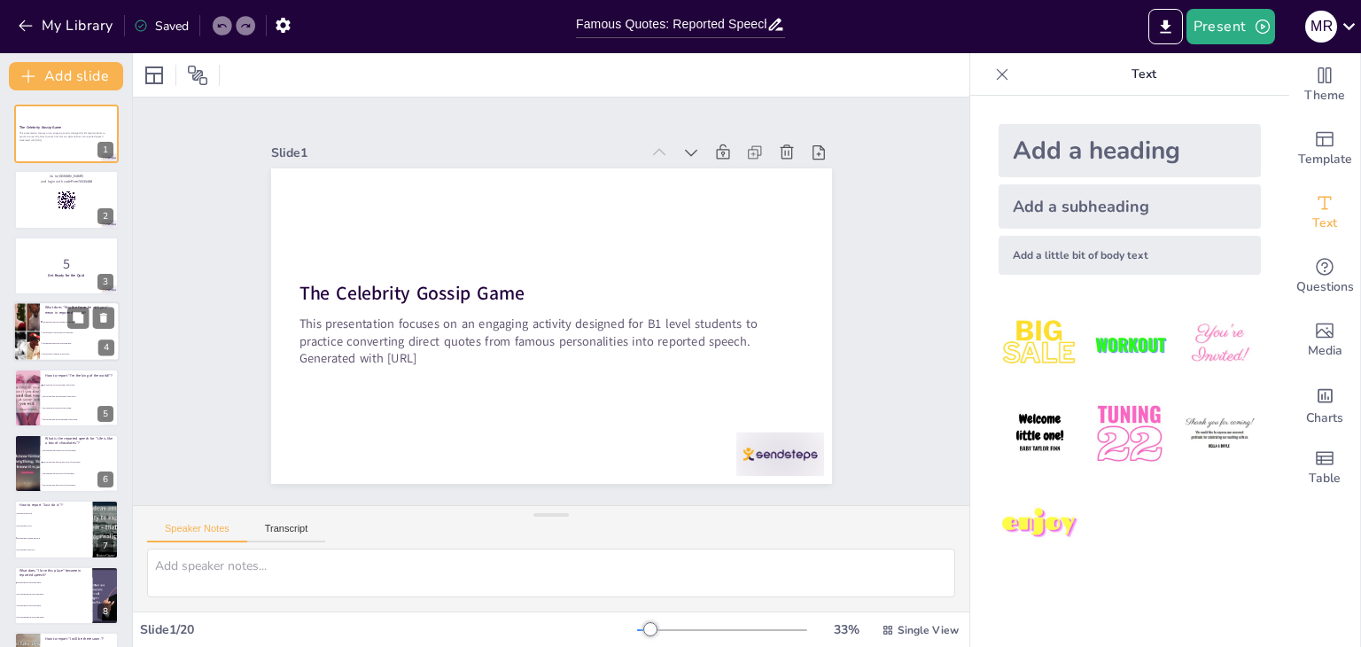
checkbox input "true"
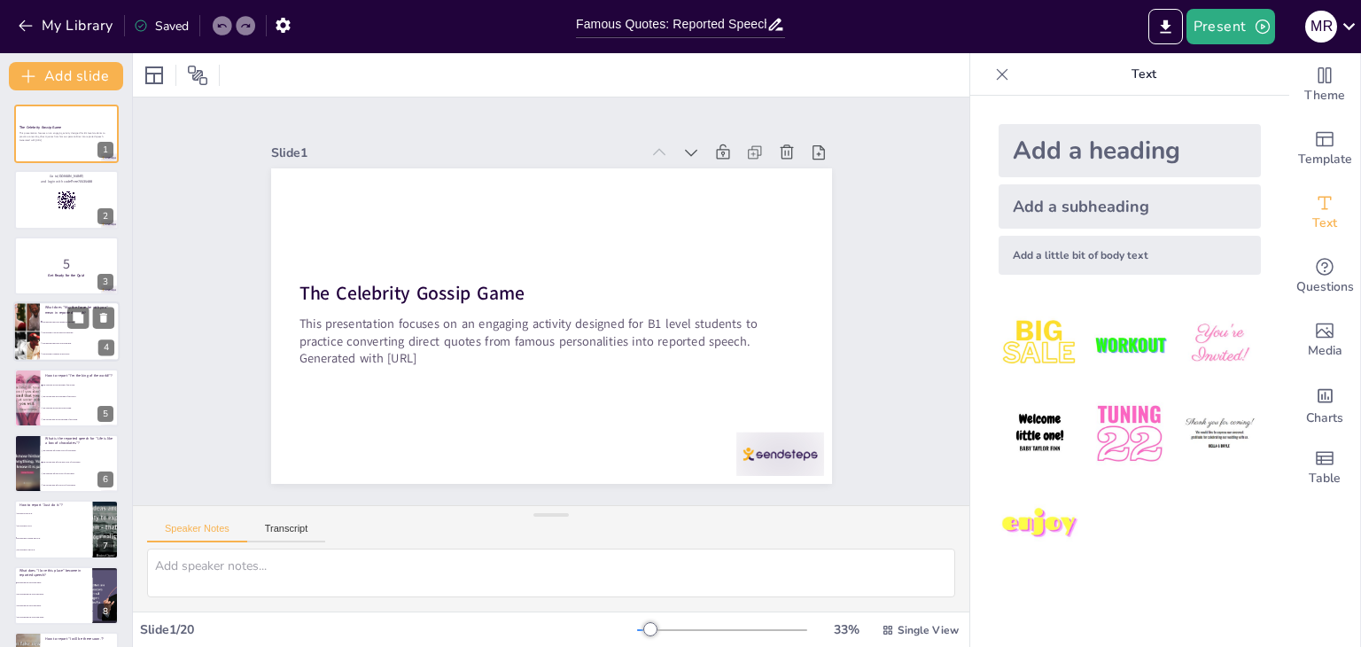
checkbox input "true"
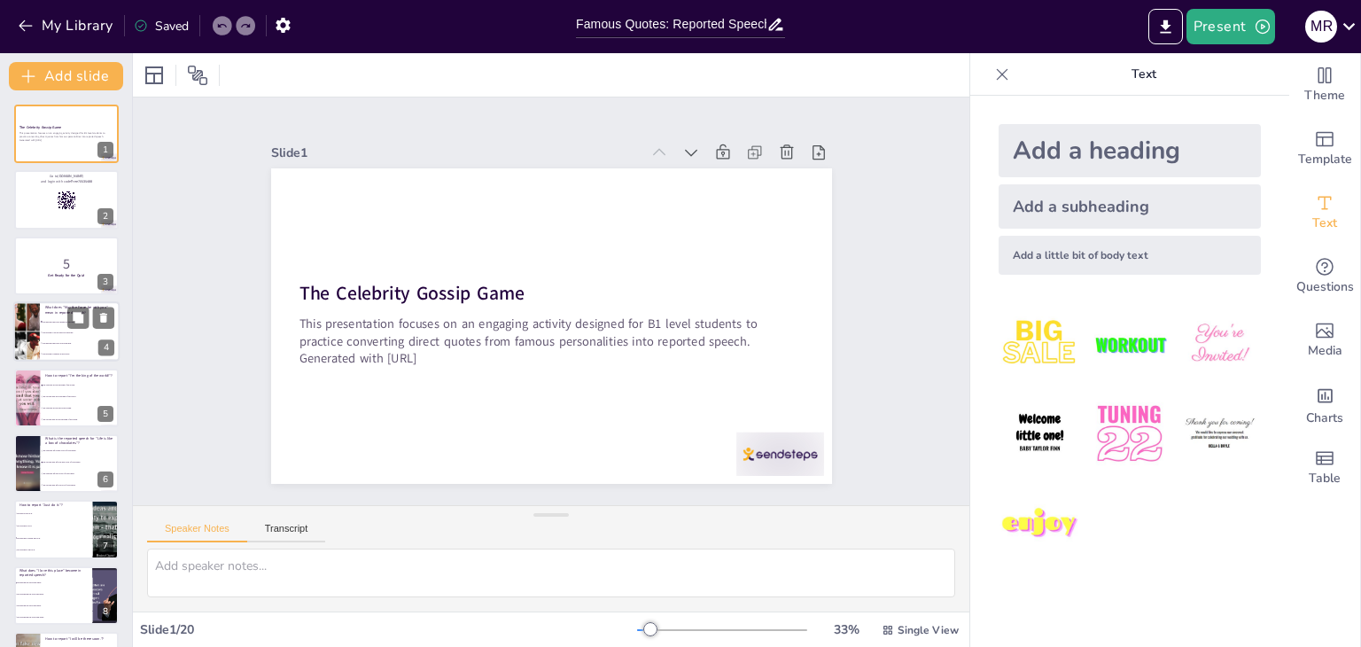
checkbox input "true"
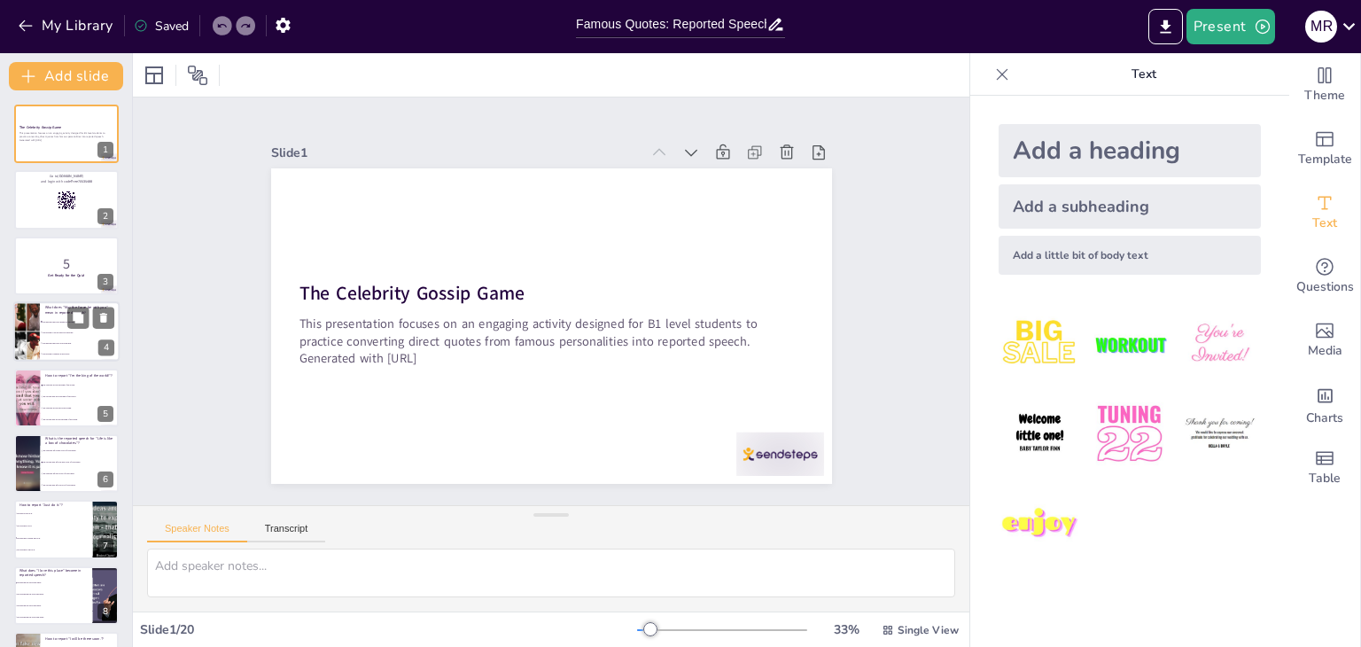
checkbox input "true"
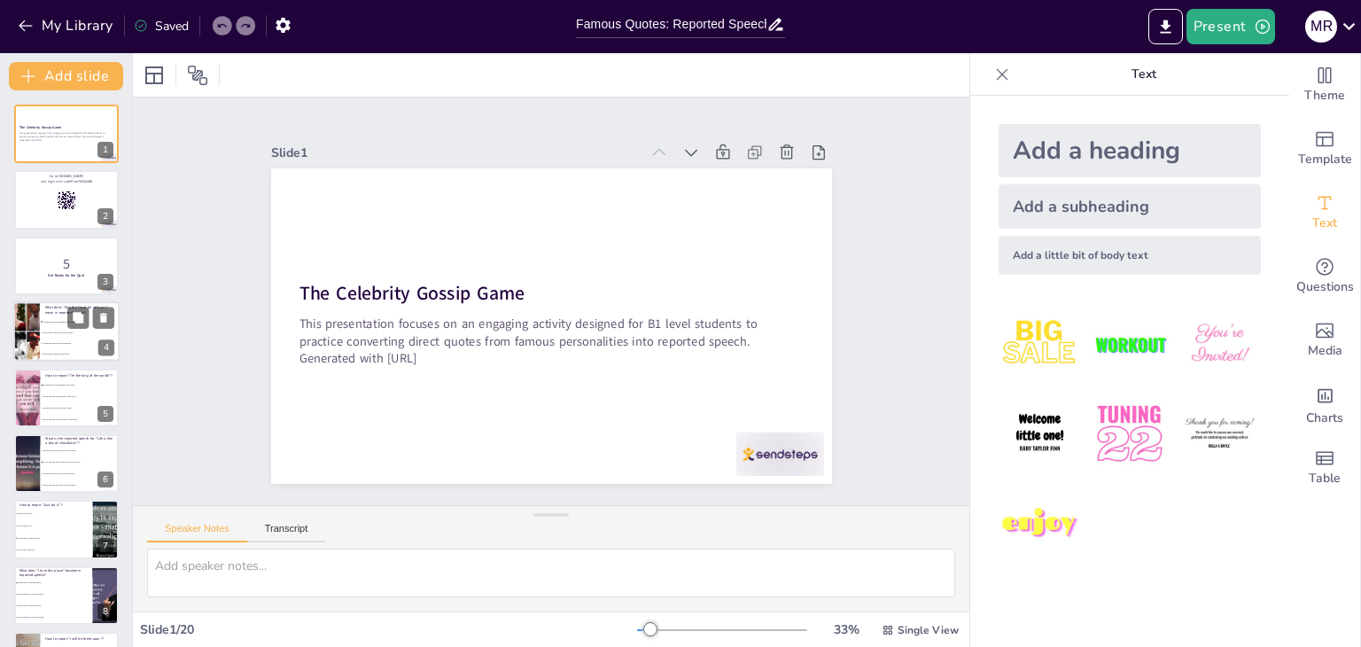
checkbox input "true"
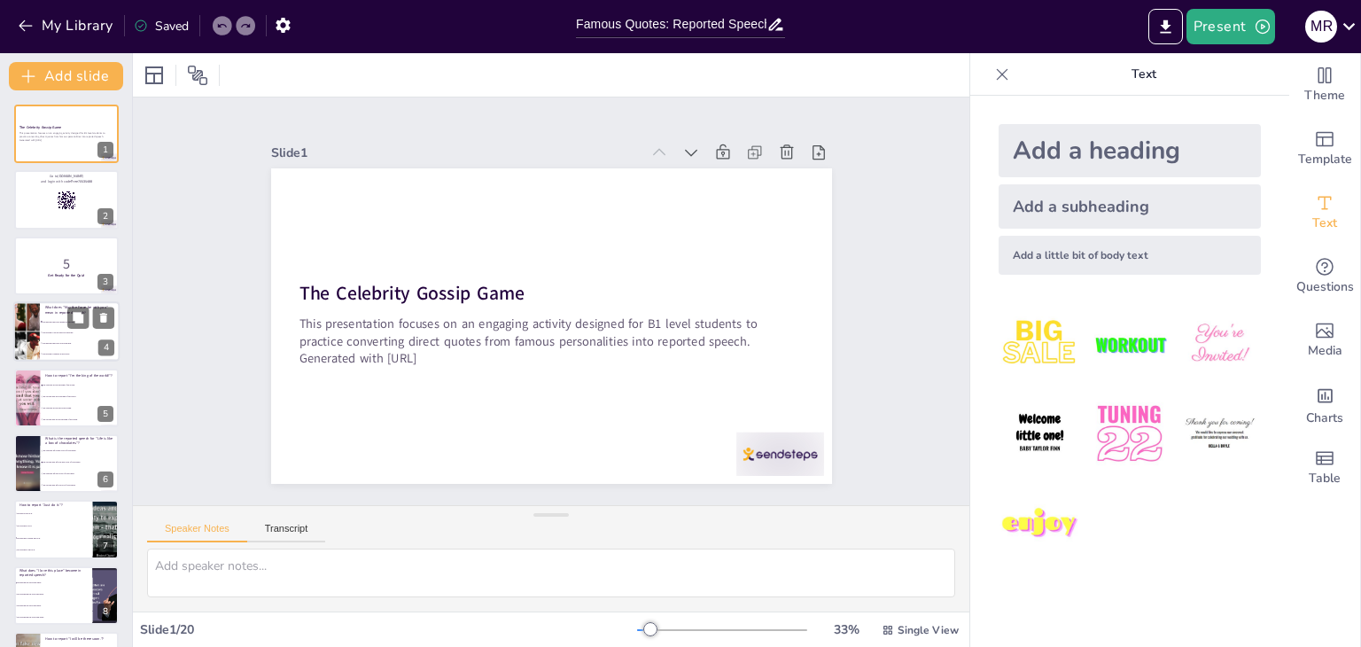
checkbox input "true"
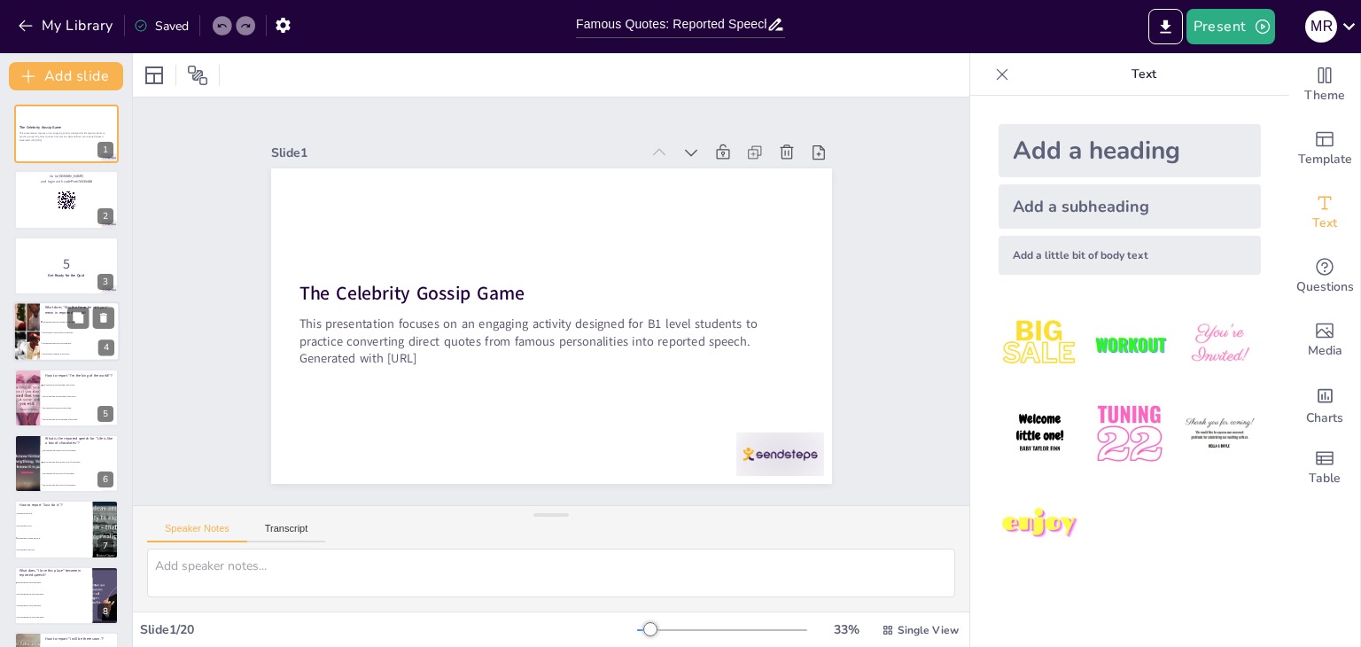
checkbox input "true"
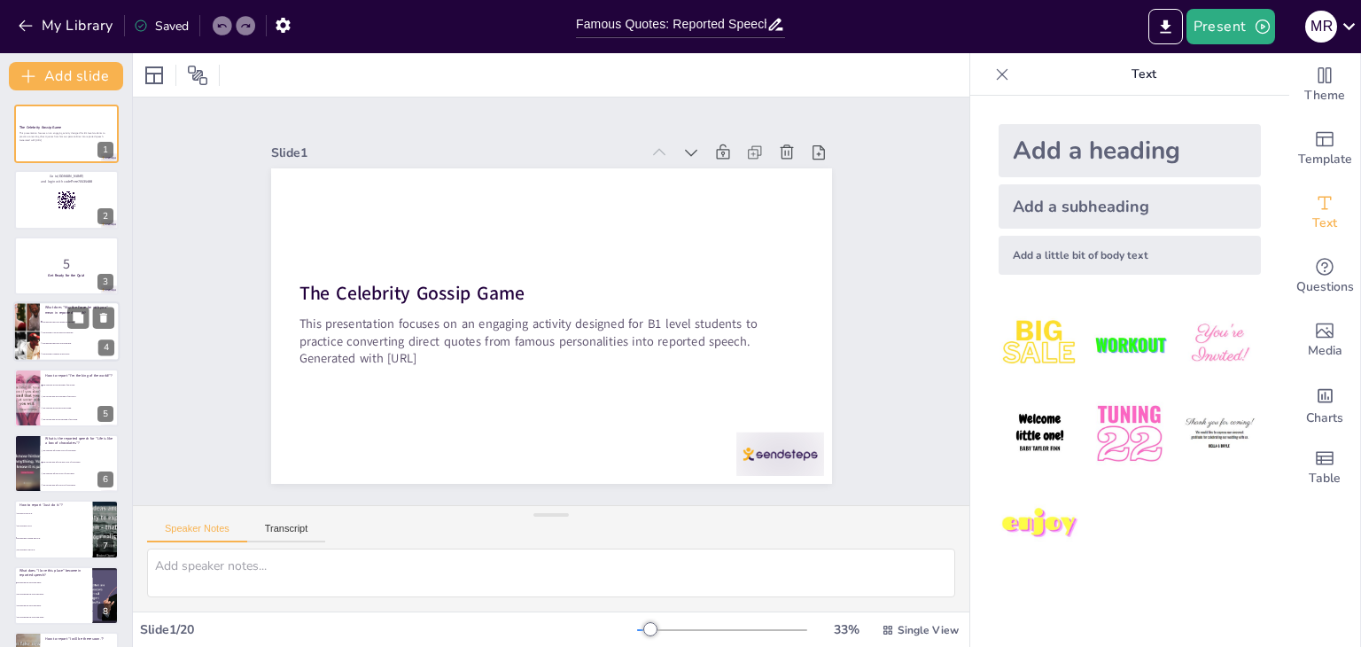
checkbox input "true"
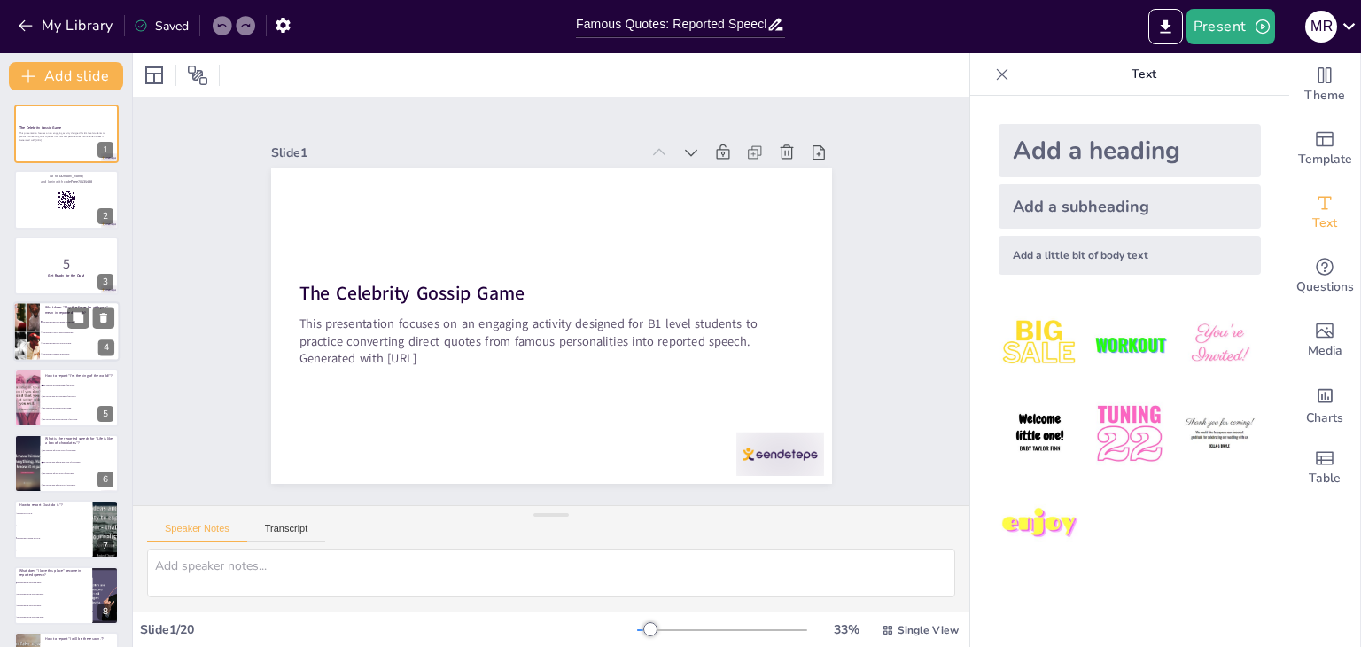
checkbox input "true"
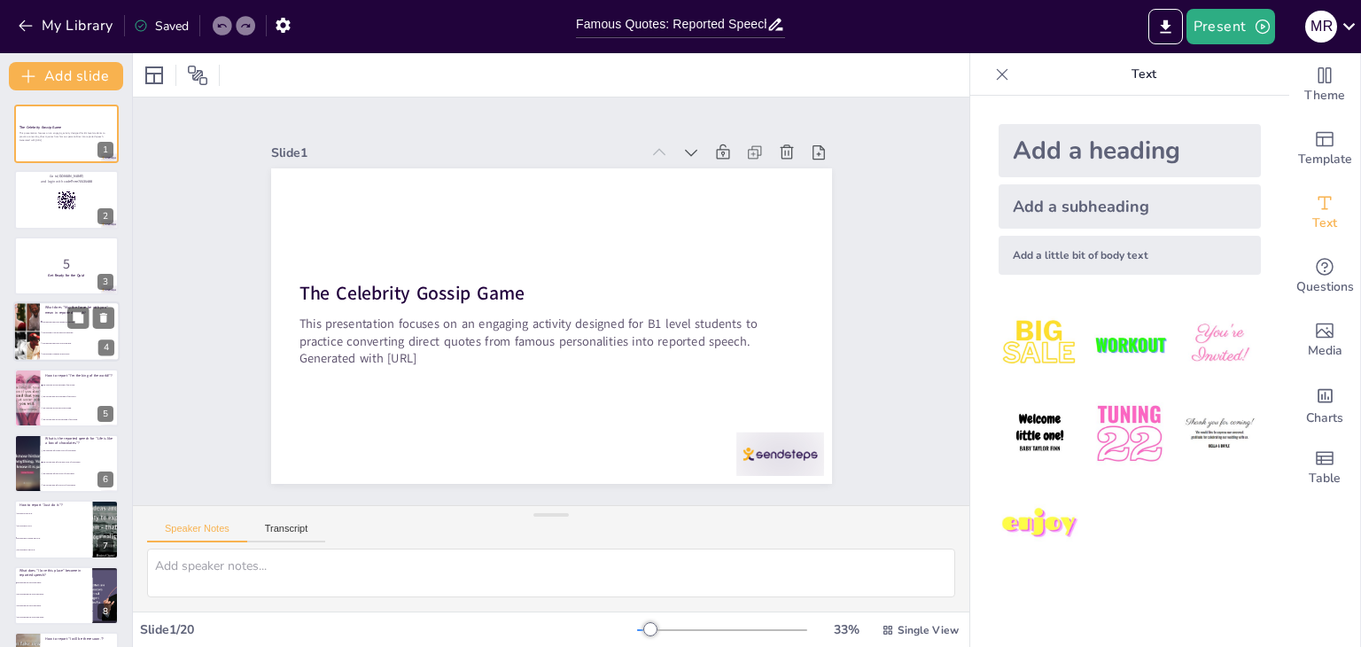
checkbox input "true"
click at [63, 282] on div at bounding box center [66, 266] width 106 height 60
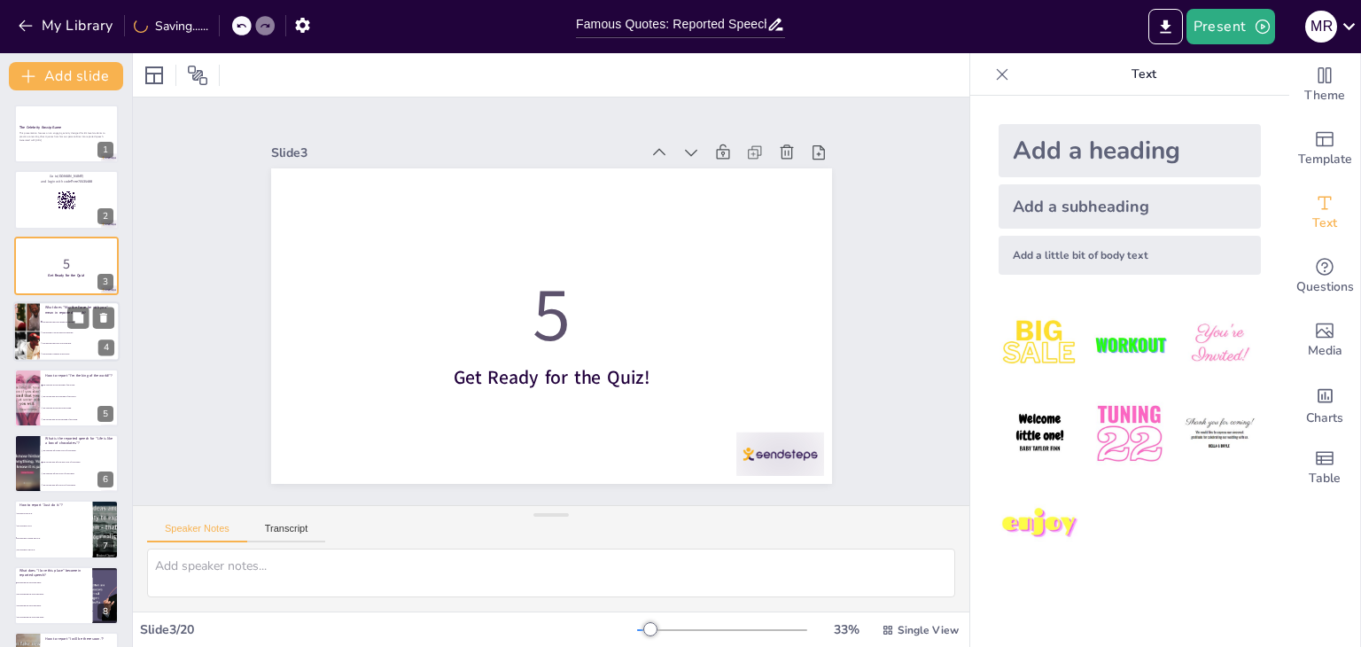
click at [45, 340] on li "He said that the Force was with him." at bounding box center [80, 343] width 80 height 11
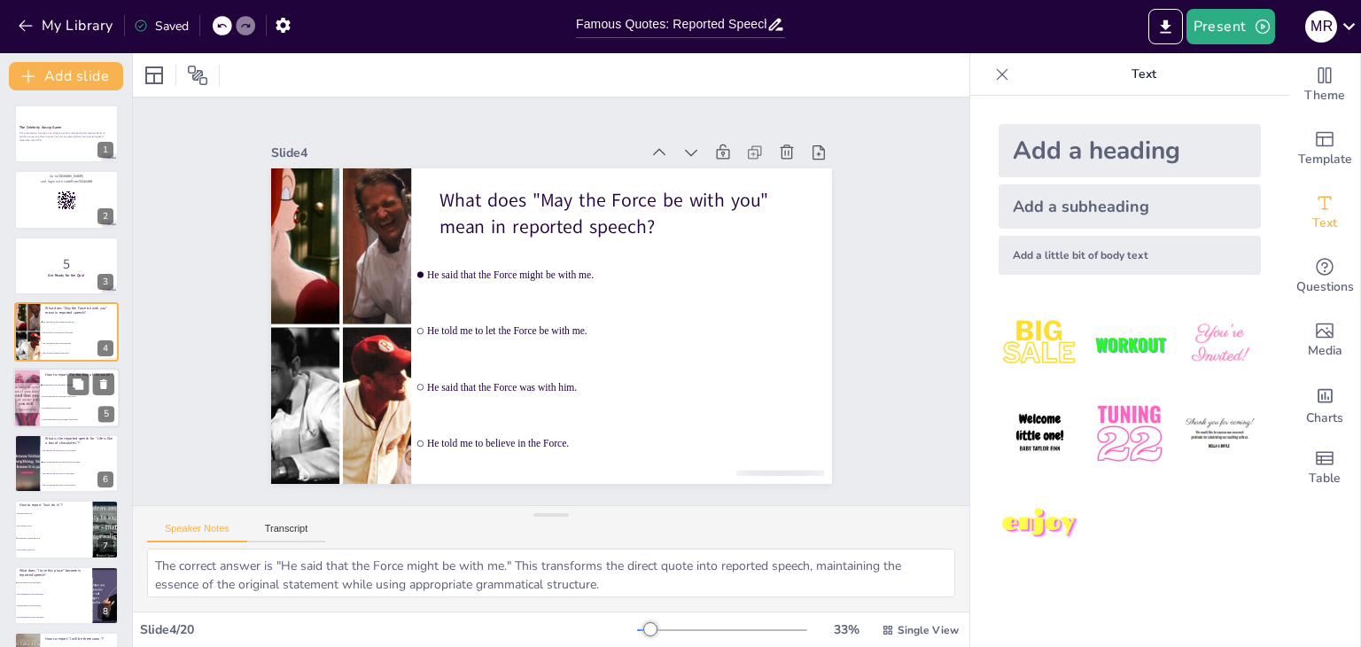
click at [35, 400] on div at bounding box center [26, 398] width 85 height 60
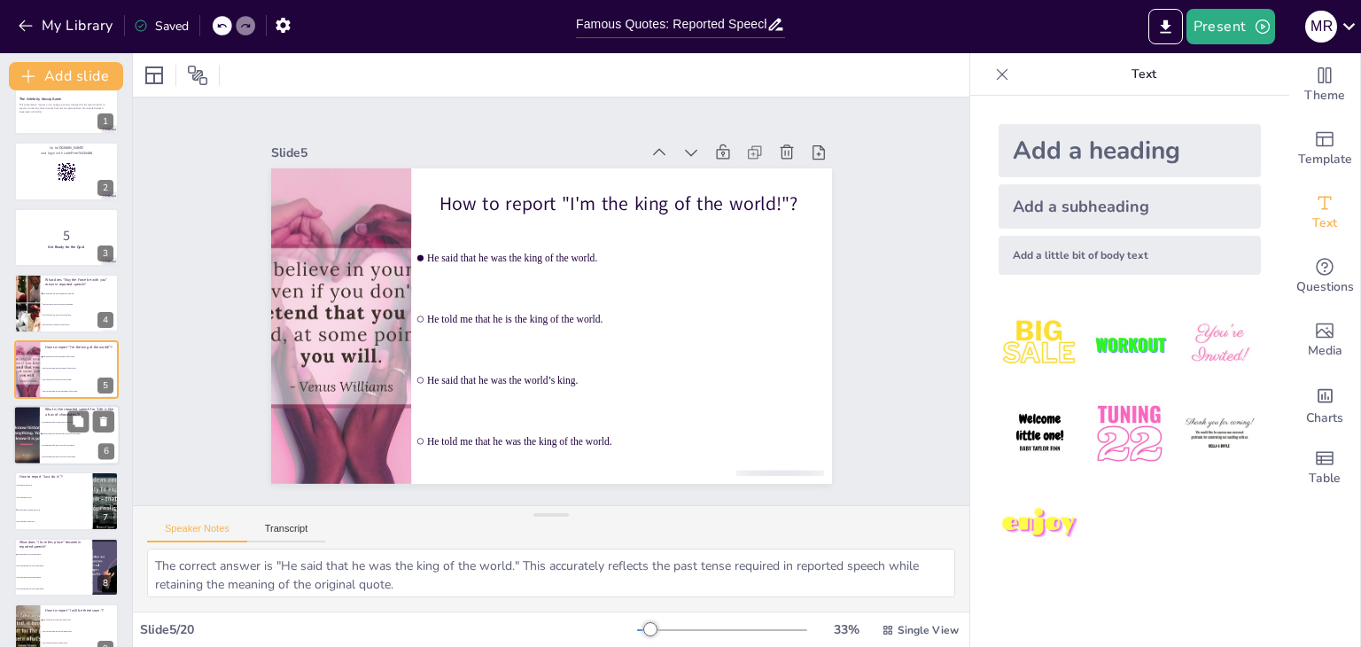
click at [28, 446] on div at bounding box center [26, 435] width 106 height 60
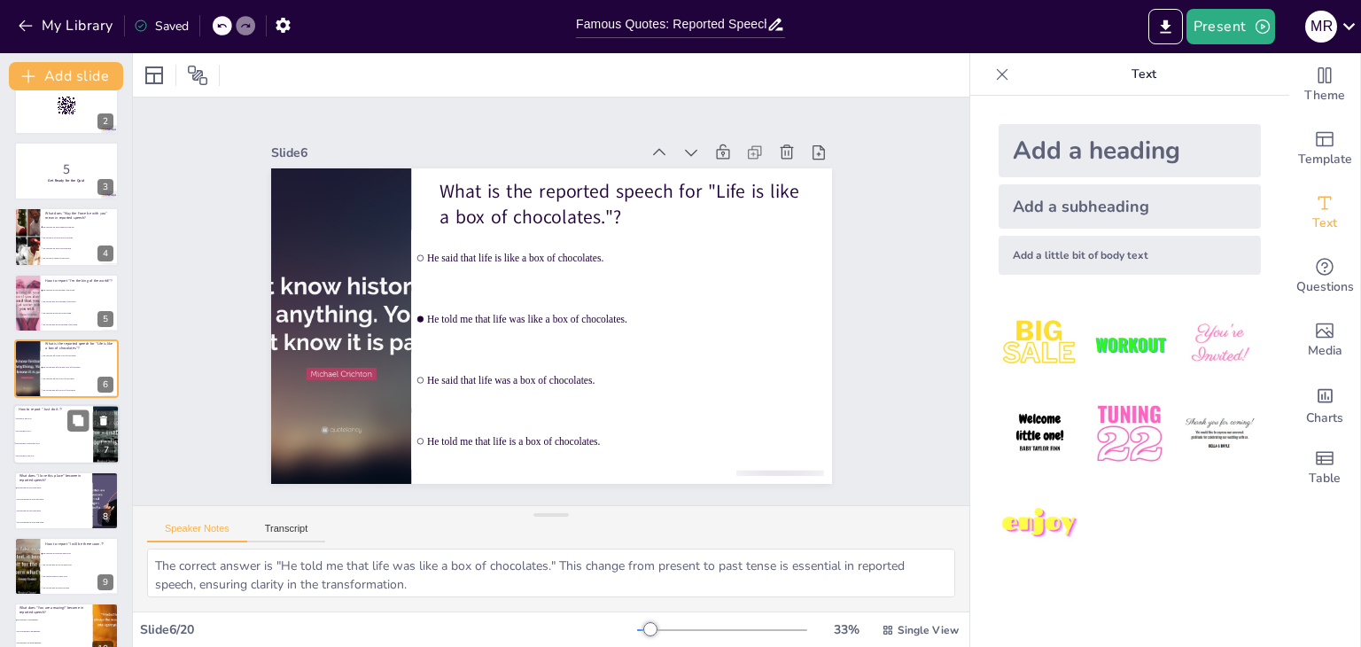
click at [50, 445] on li "He said that I should just do it." at bounding box center [53, 444] width 80 height 12
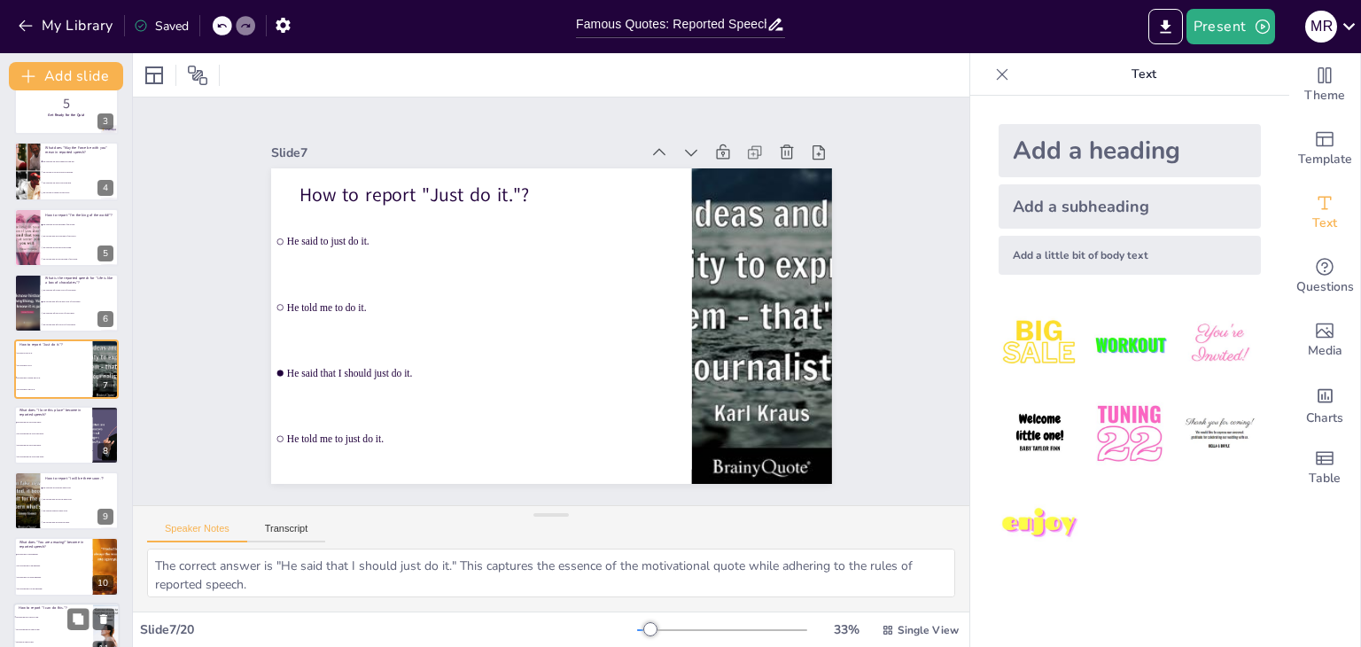
click at [50, 490] on li "He said that he would be there soon." at bounding box center [80, 488] width 79 height 11
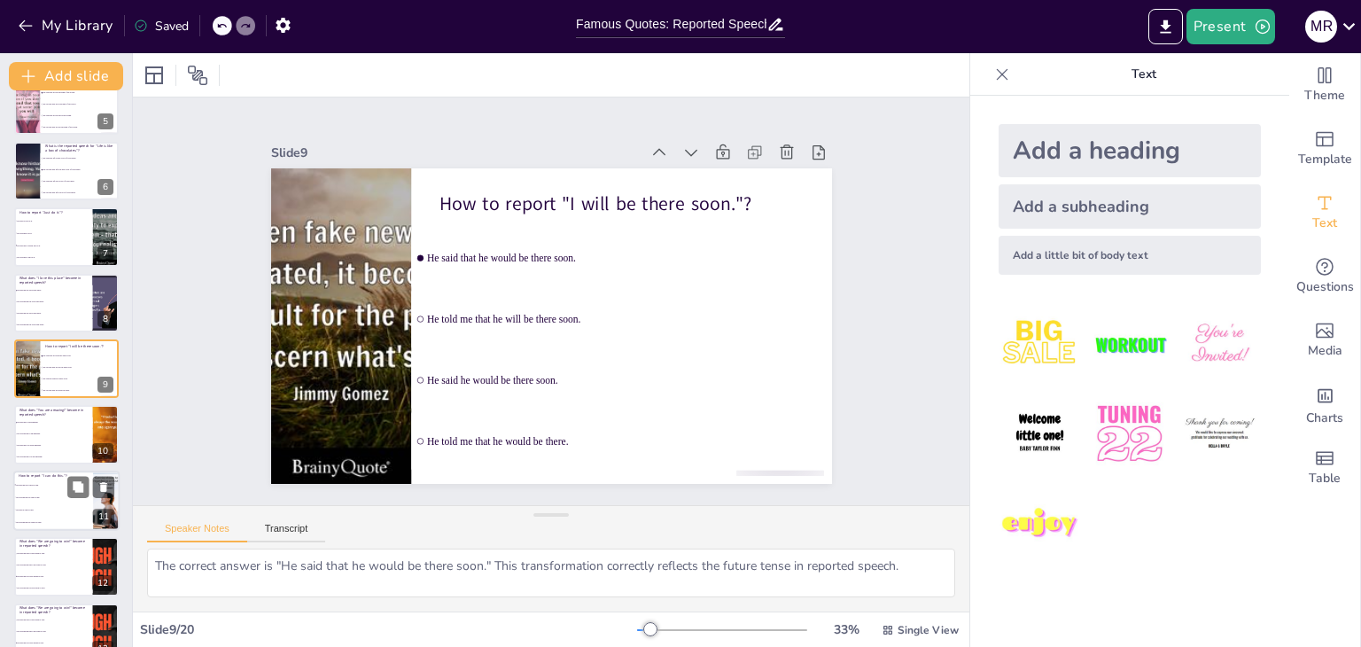
click at [51, 514] on li "He said he can do this." at bounding box center [53, 509] width 80 height 12
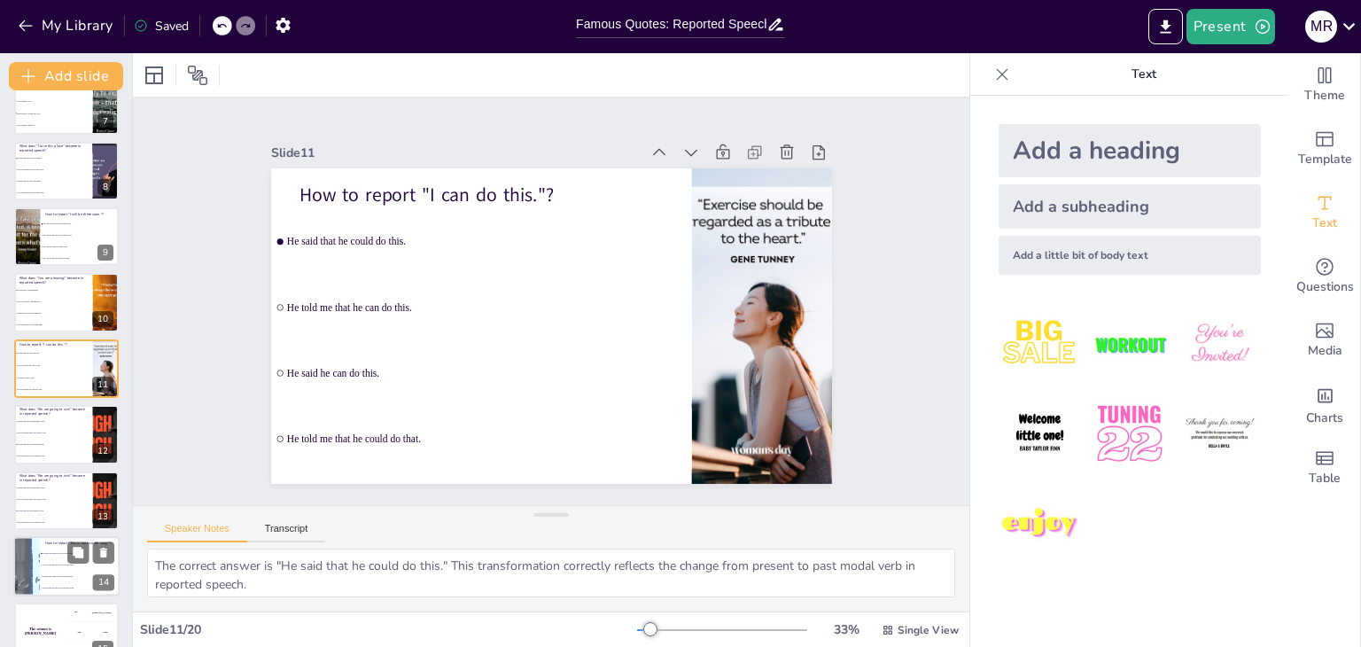
click at [55, 557] on li "He said that this was his favorite song." at bounding box center [80, 553] width 80 height 12
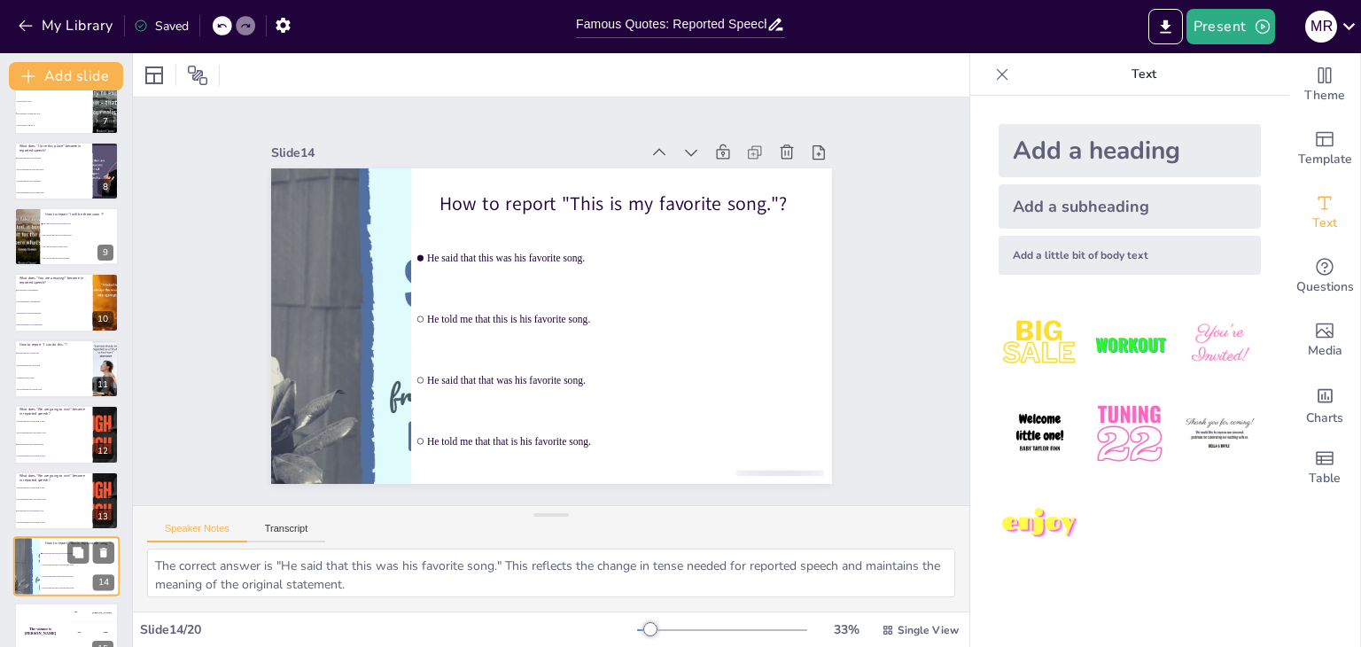
scroll to position [622, 0]
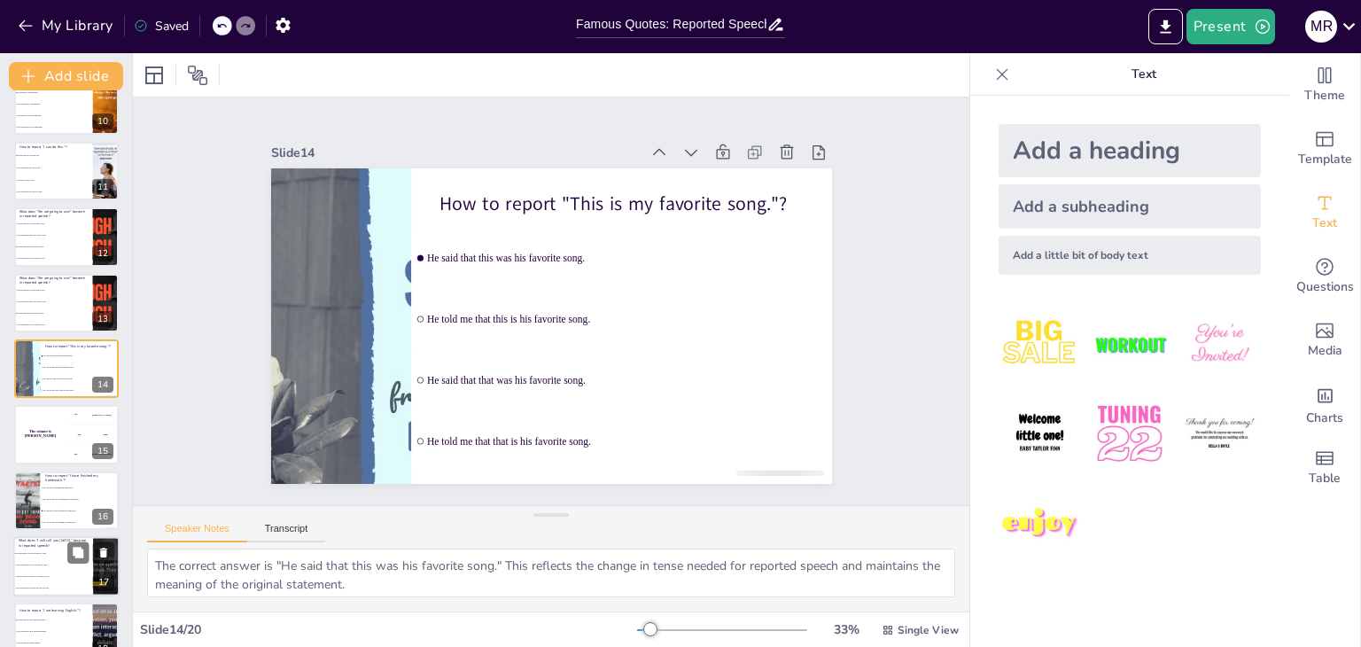
click at [46, 590] on li "He told me that he would call me [DATE]." at bounding box center [53, 589] width 80 height 12
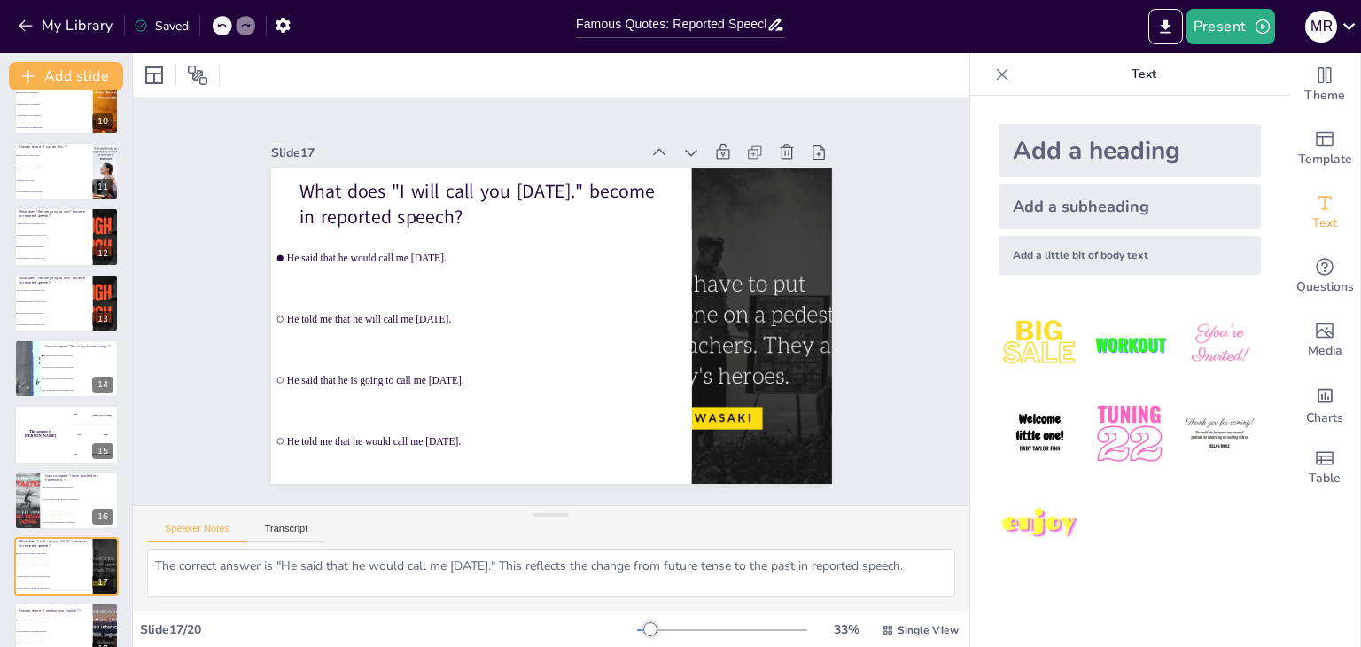
scroll to position [782, 0]
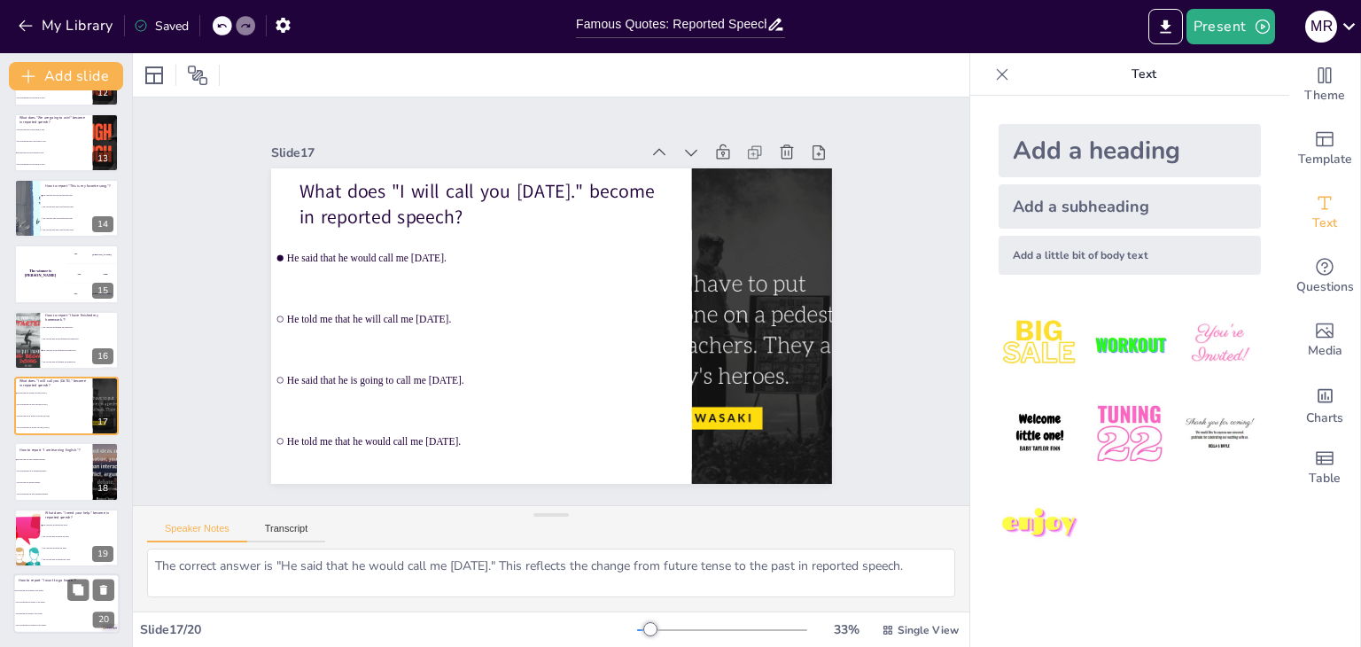
click at [40, 614] on span "He said that he wants to go home." at bounding box center [54, 614] width 76 height 3
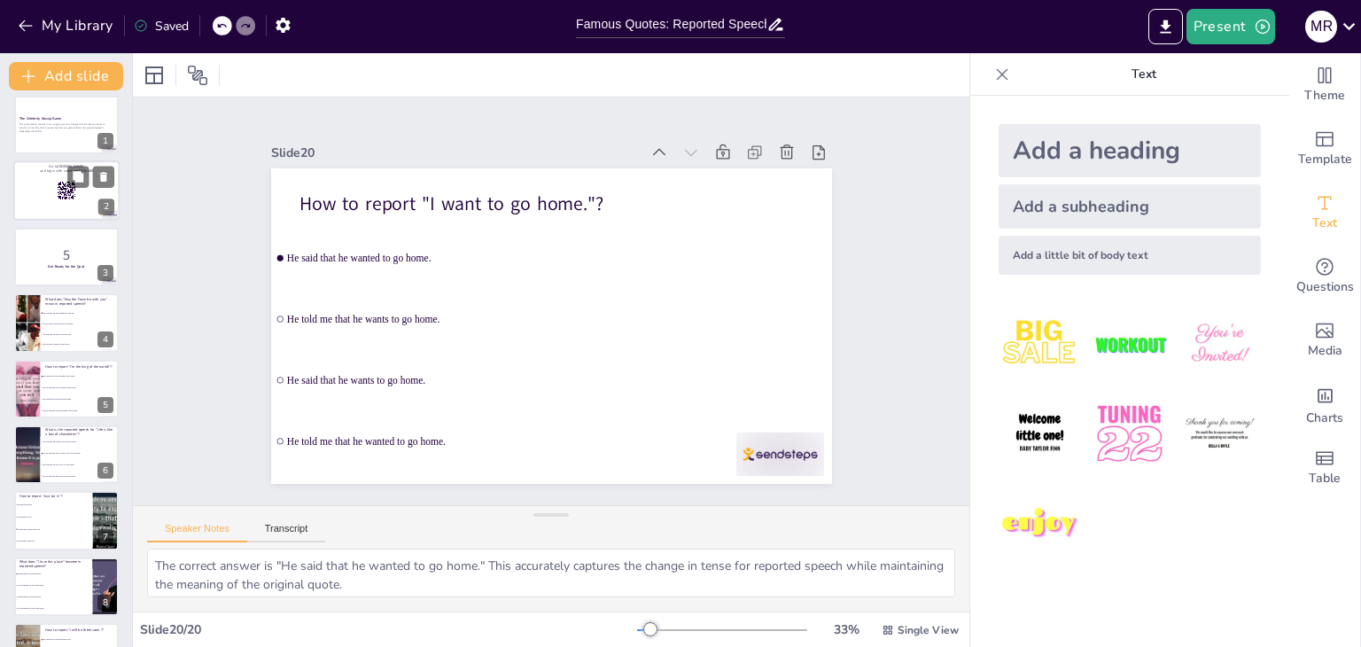
scroll to position [0, 0]
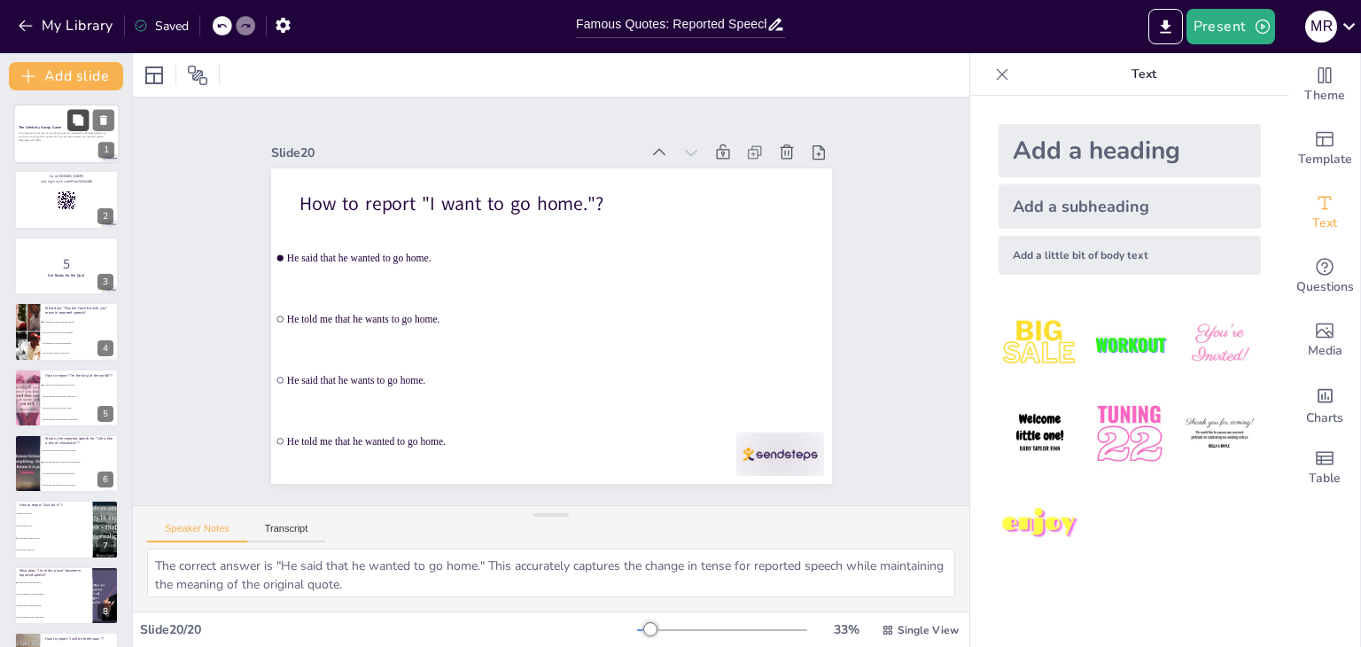
click at [86, 127] on button at bounding box center [77, 119] width 21 height 21
